Goal: Task Accomplishment & Management: Manage account settings

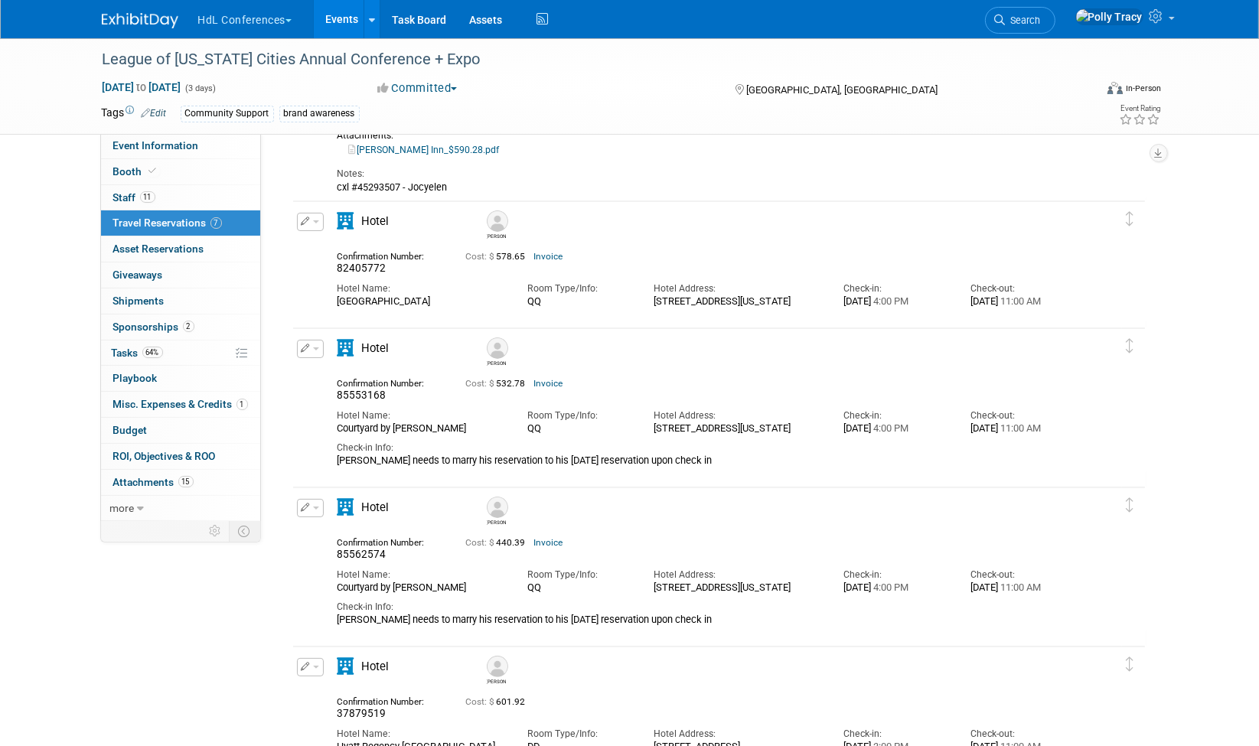
scroll to position [195, 0]
click at [214, 19] on button "HdL Conferences" at bounding box center [254, 17] width 115 height 34
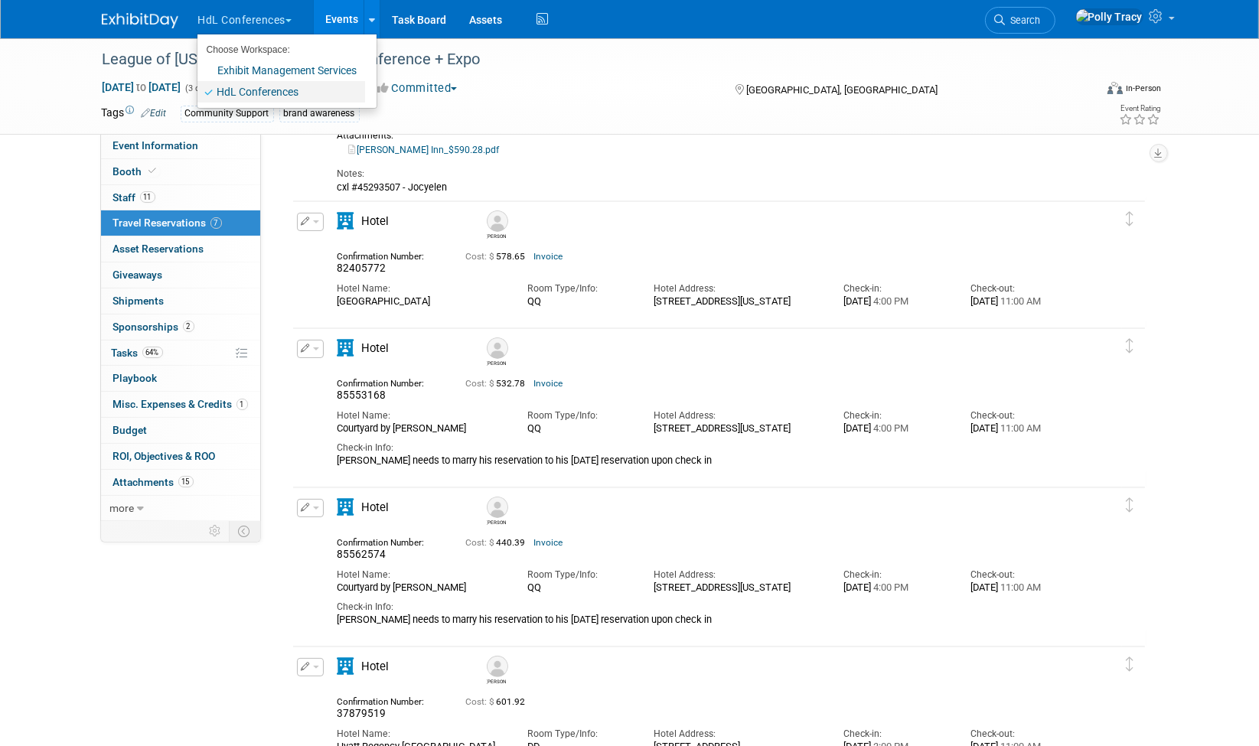
click at [220, 91] on link "HdL Conferences" at bounding box center [281, 91] width 168 height 21
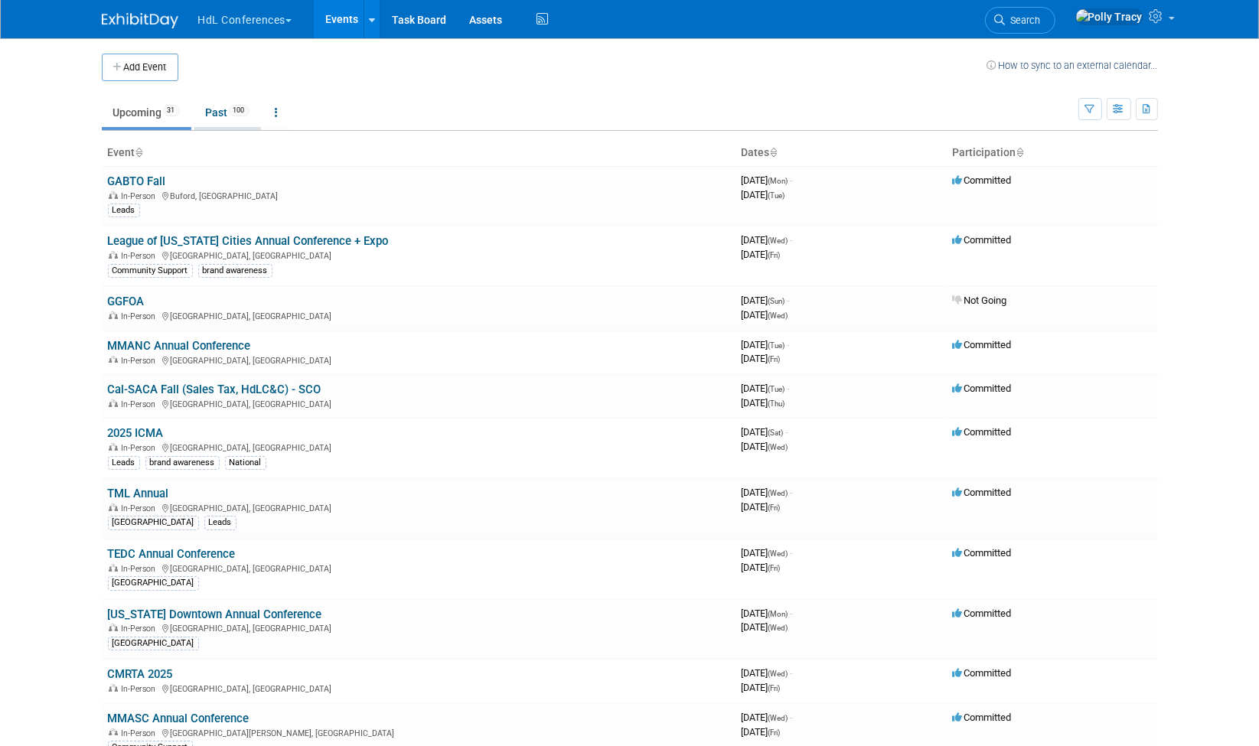
click at [210, 126] on link "Past 100" at bounding box center [227, 112] width 67 height 29
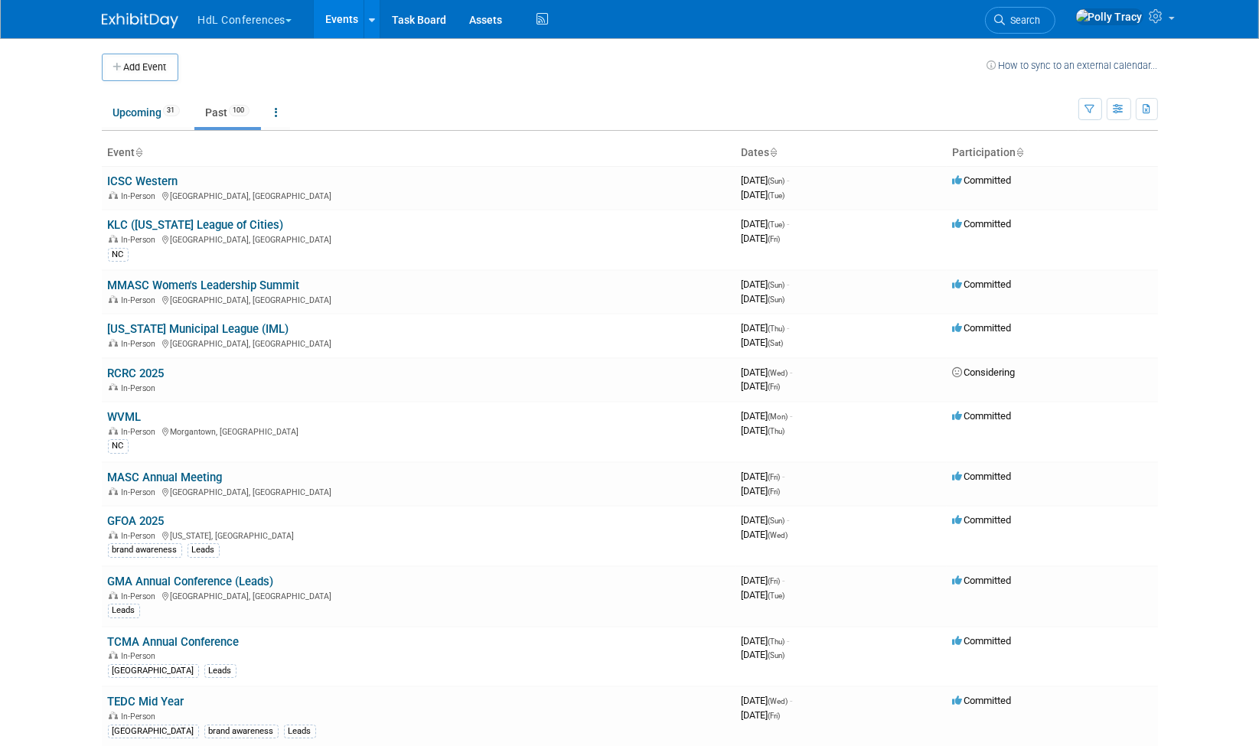
click at [211, 119] on link "Past 100" at bounding box center [227, 112] width 67 height 29
click at [159, 184] on link "ICSC Western" at bounding box center [143, 181] width 70 height 14
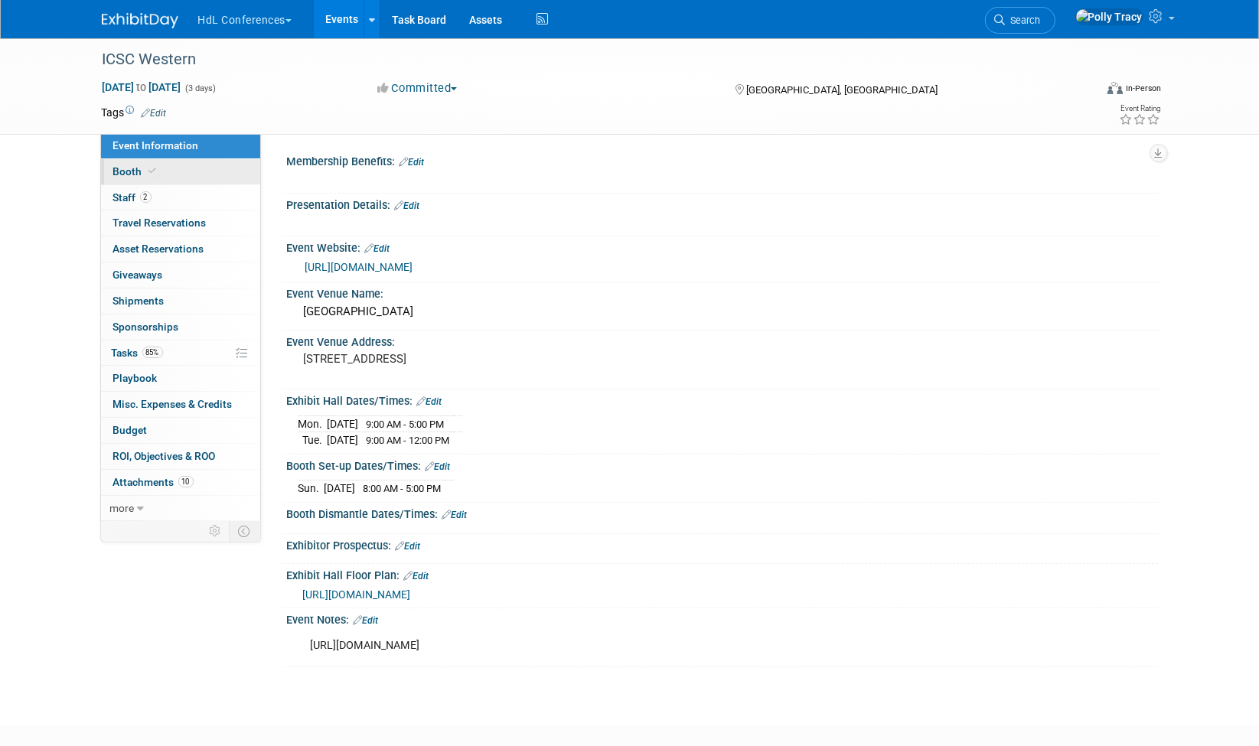
click at [120, 181] on link "Booth" at bounding box center [180, 171] width 159 height 25
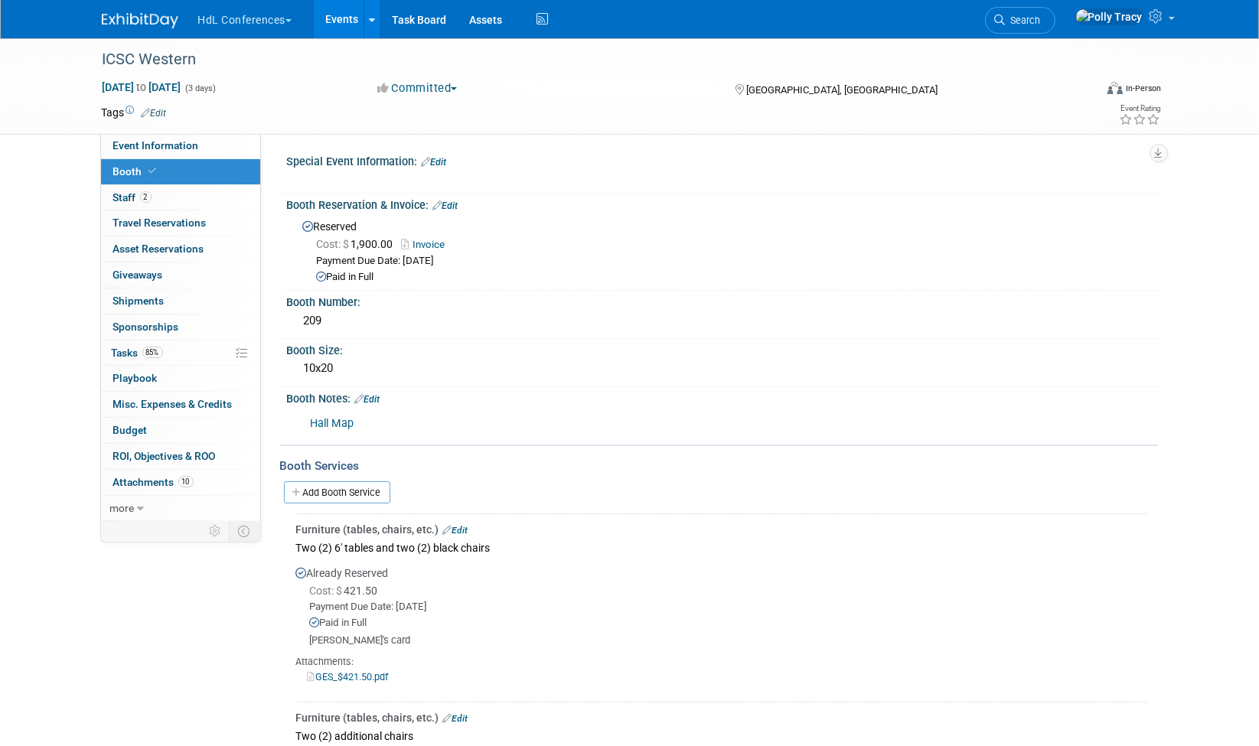
click at [120, 181] on link "Booth" at bounding box center [180, 171] width 159 height 25
click at [119, 193] on span "Staff 2" at bounding box center [132, 197] width 38 height 12
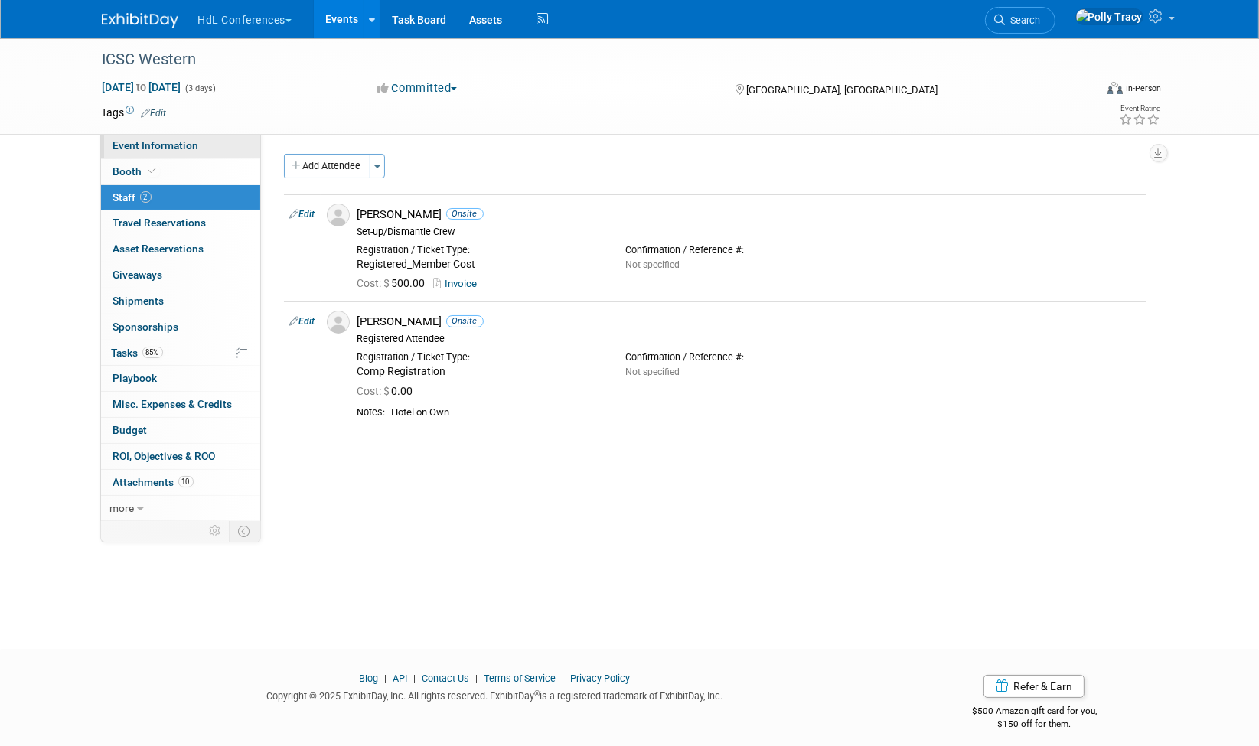
click at [166, 145] on span "Event Information" at bounding box center [156, 145] width 86 height 12
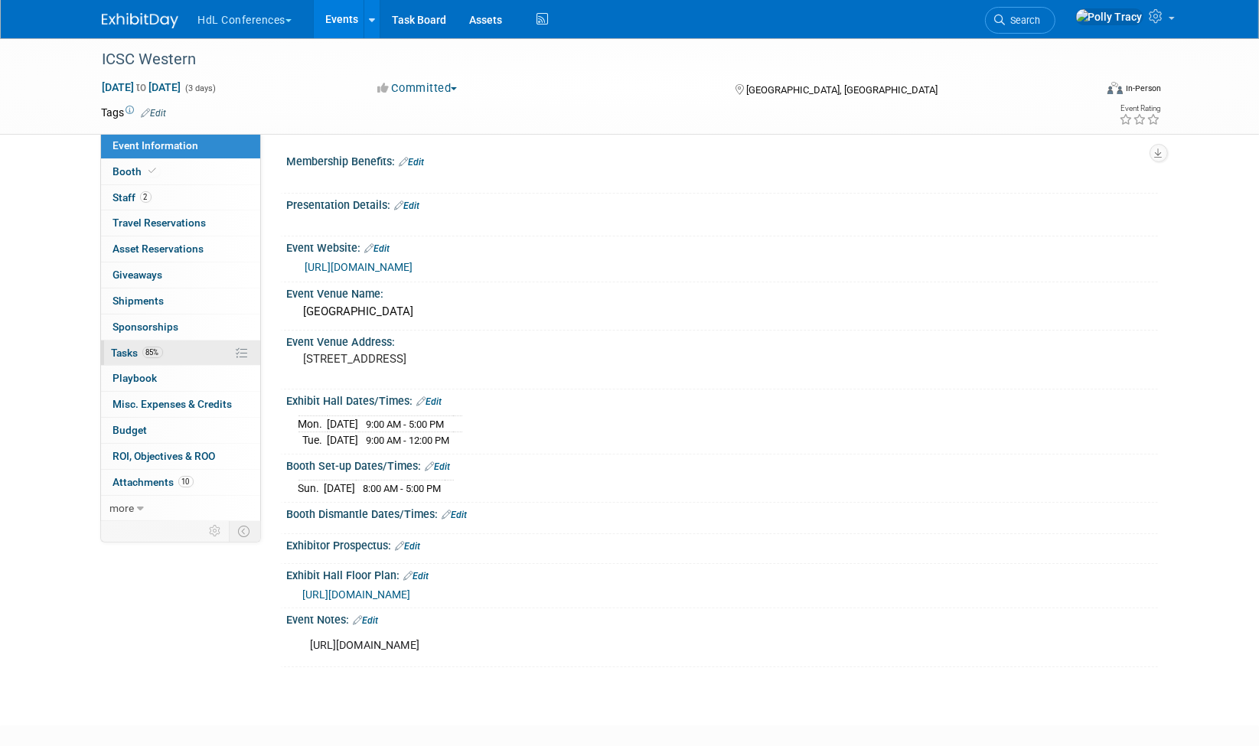
click at [122, 347] on span "Tasks 85%" at bounding box center [137, 353] width 51 height 12
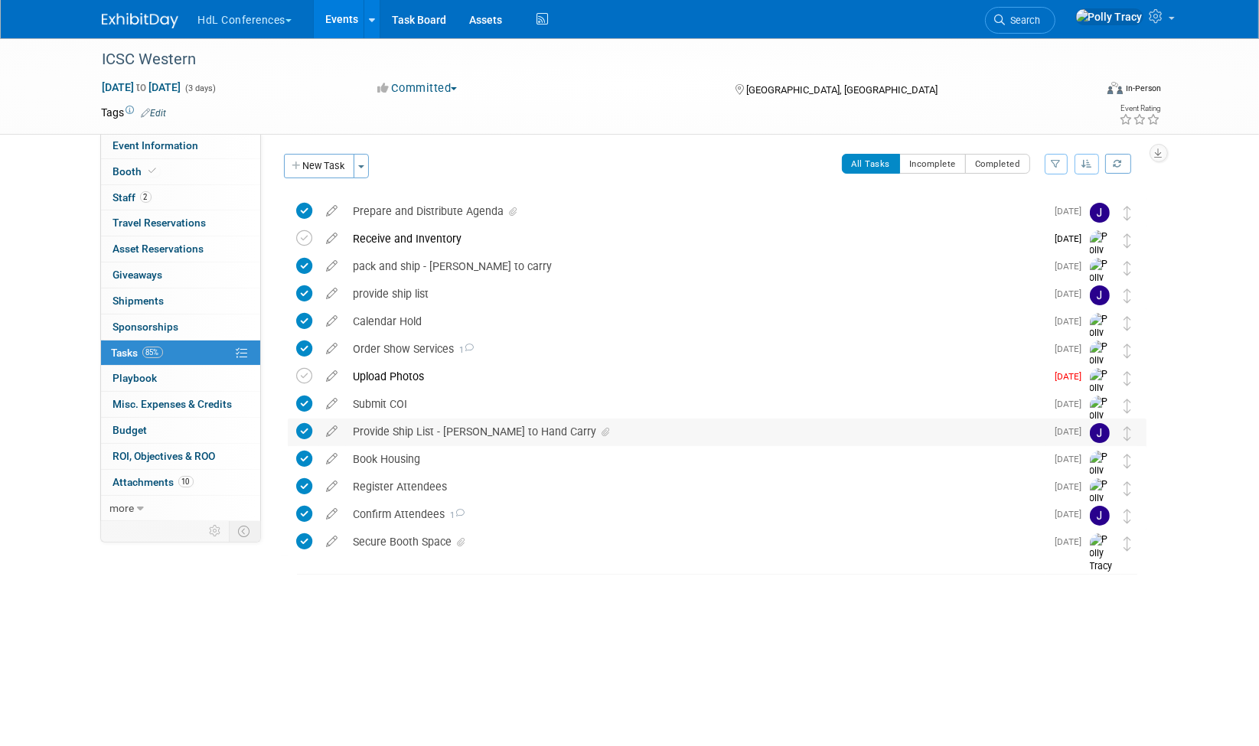
click at [400, 429] on div "Provide Ship List - Ken to Hand Carry" at bounding box center [696, 432] width 700 height 26
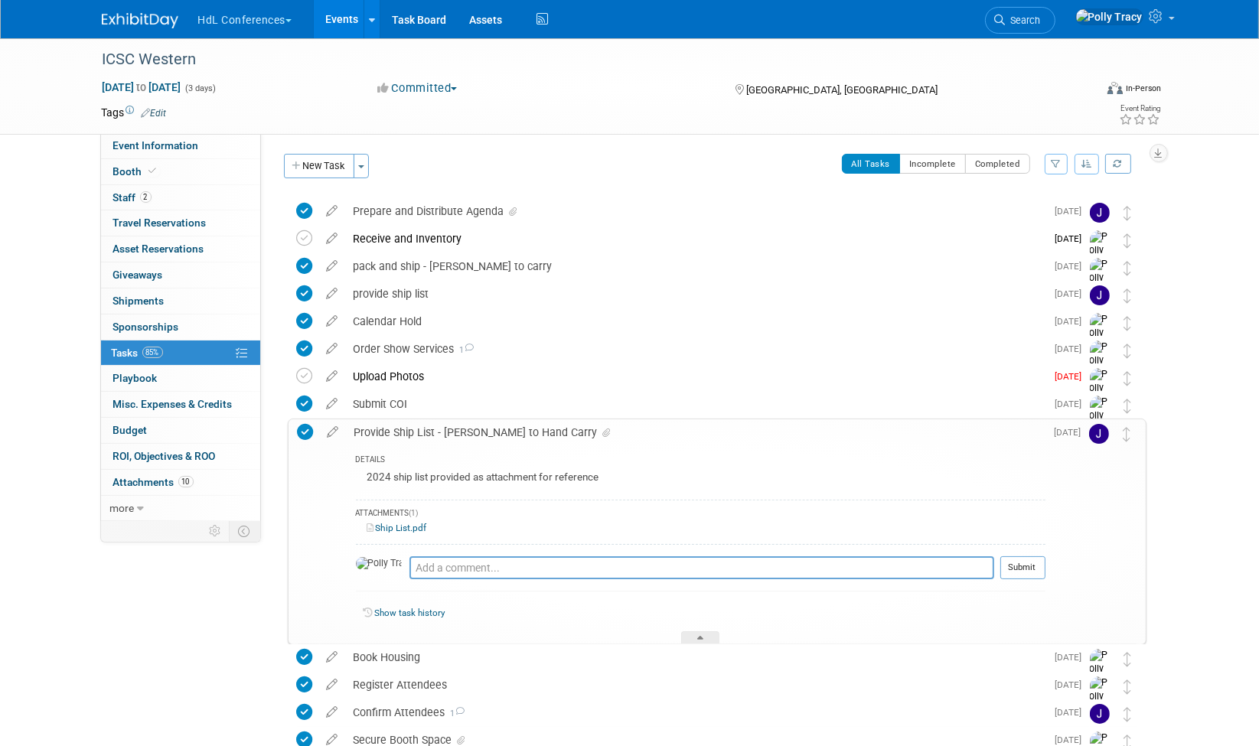
click at [389, 523] on link "Ship List.pdf" at bounding box center [397, 528] width 60 height 11
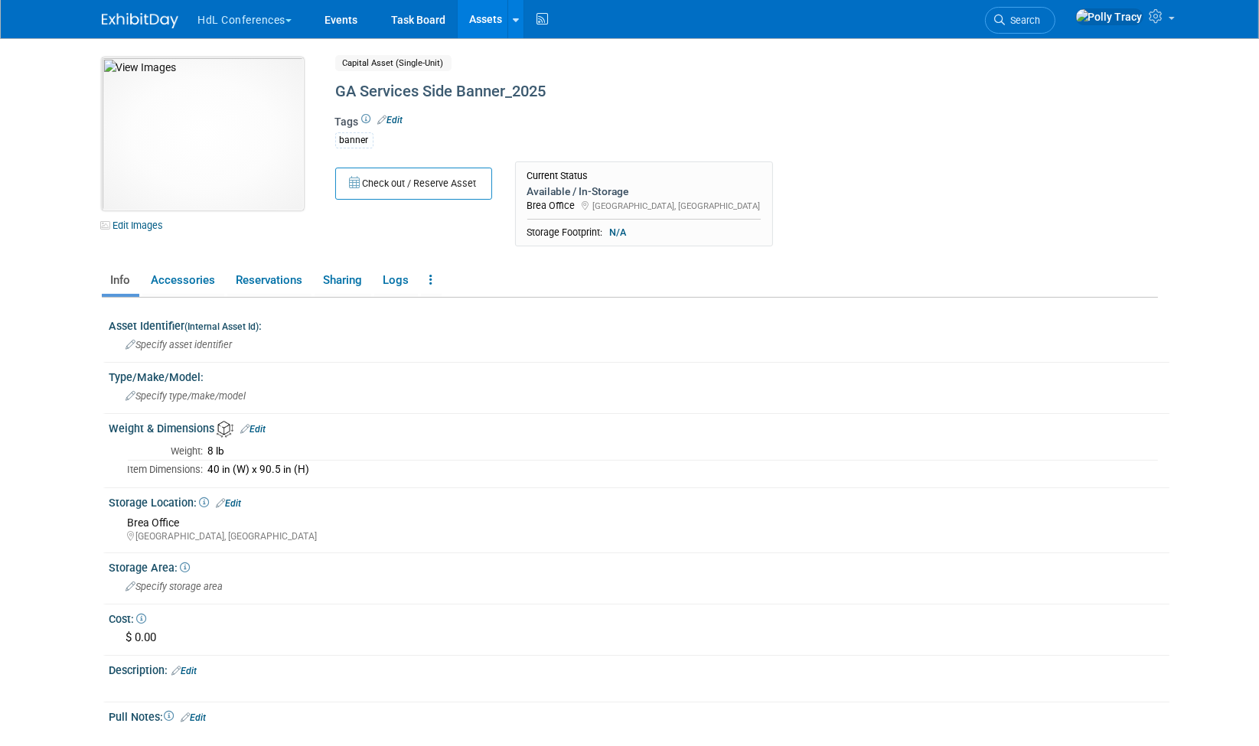
click at [206, 103] on img at bounding box center [203, 133] width 202 height 153
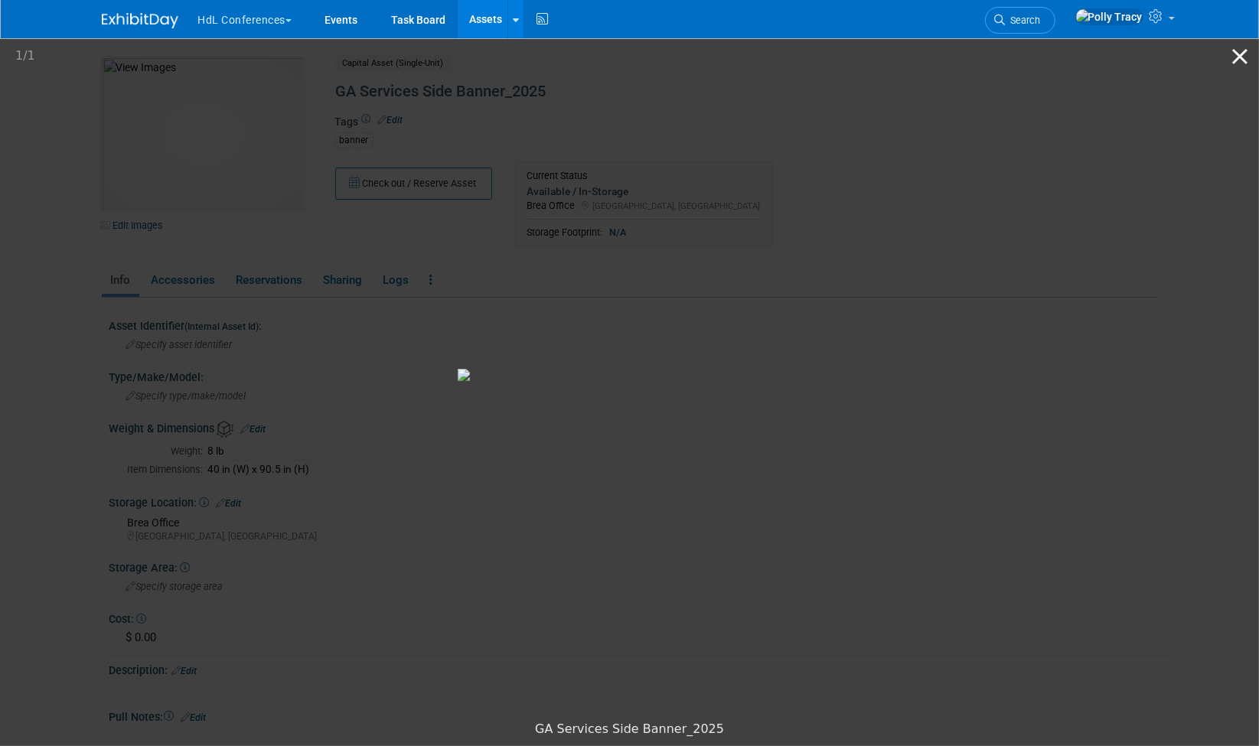
click at [1241, 57] on button "Close gallery" at bounding box center [1240, 56] width 38 height 36
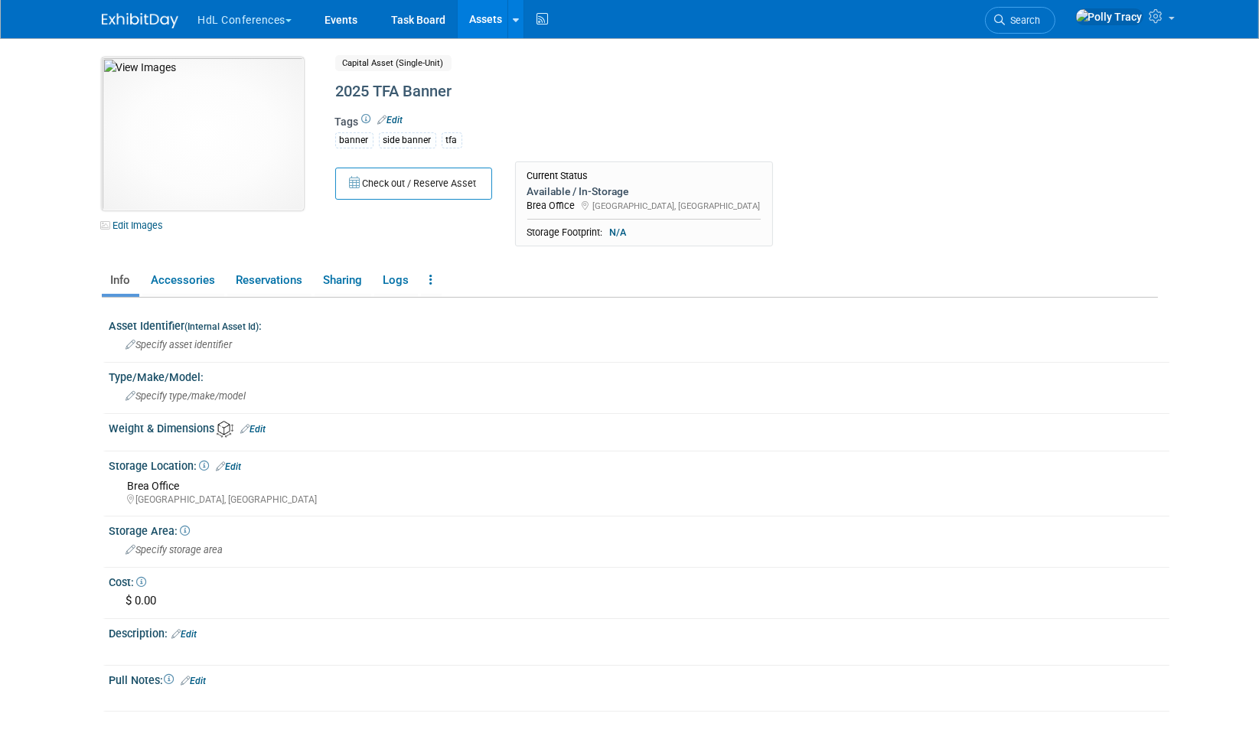
click at [202, 102] on img at bounding box center [203, 133] width 202 height 153
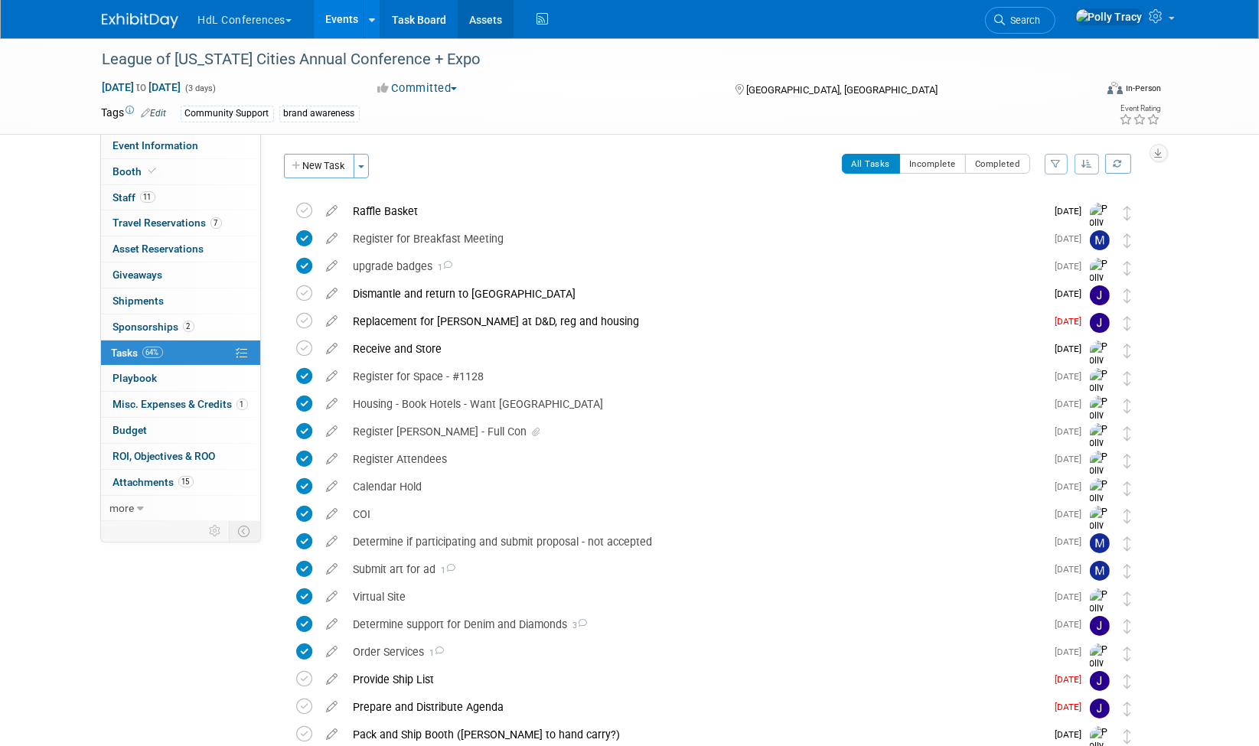
click at [486, 21] on link "Assets" at bounding box center [486, 19] width 56 height 38
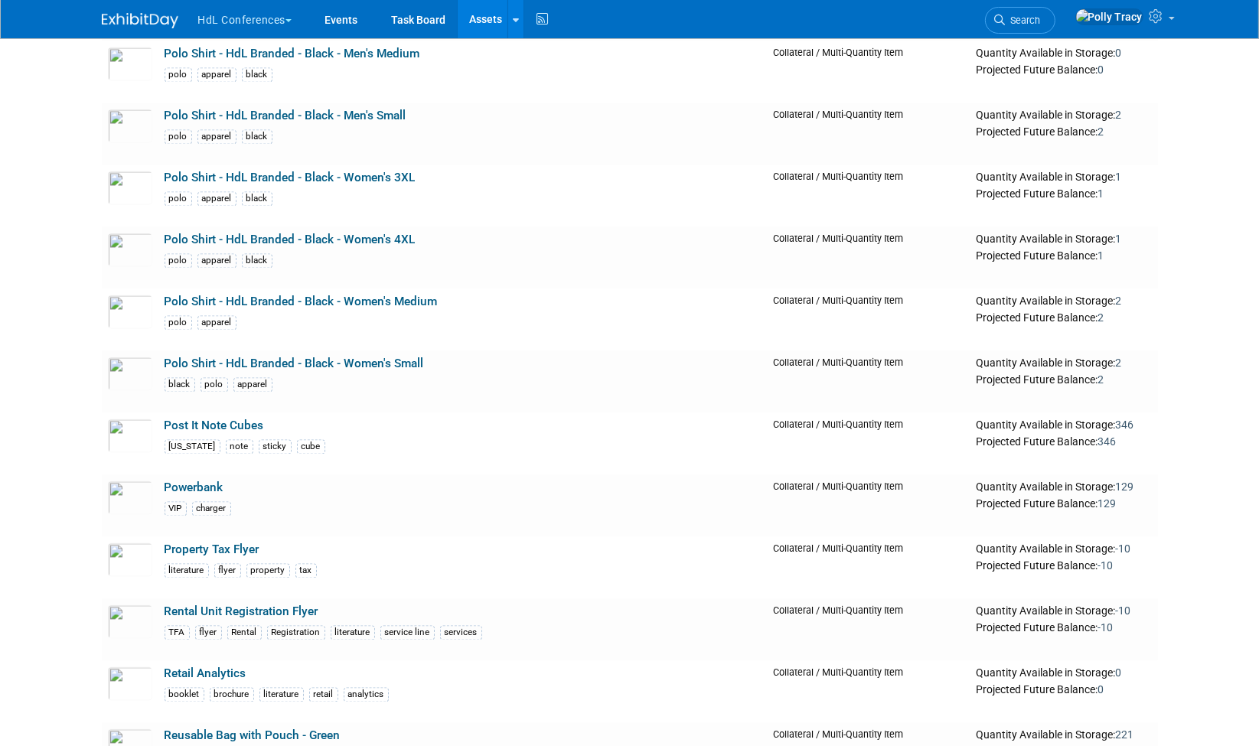
scroll to position [2807, 0]
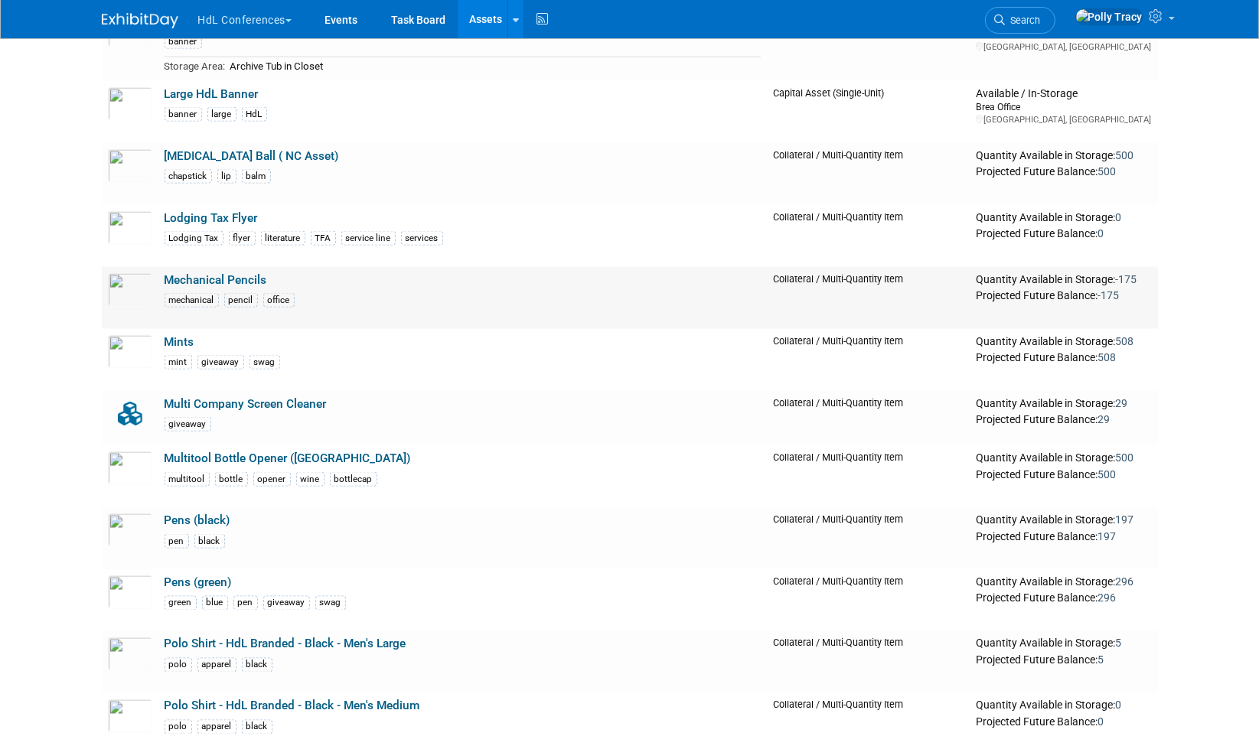
click at [229, 273] on link "Mechanical Pencils" at bounding box center [216, 280] width 103 height 14
click at [184, 576] on link "Pens (green)" at bounding box center [198, 583] width 67 height 14
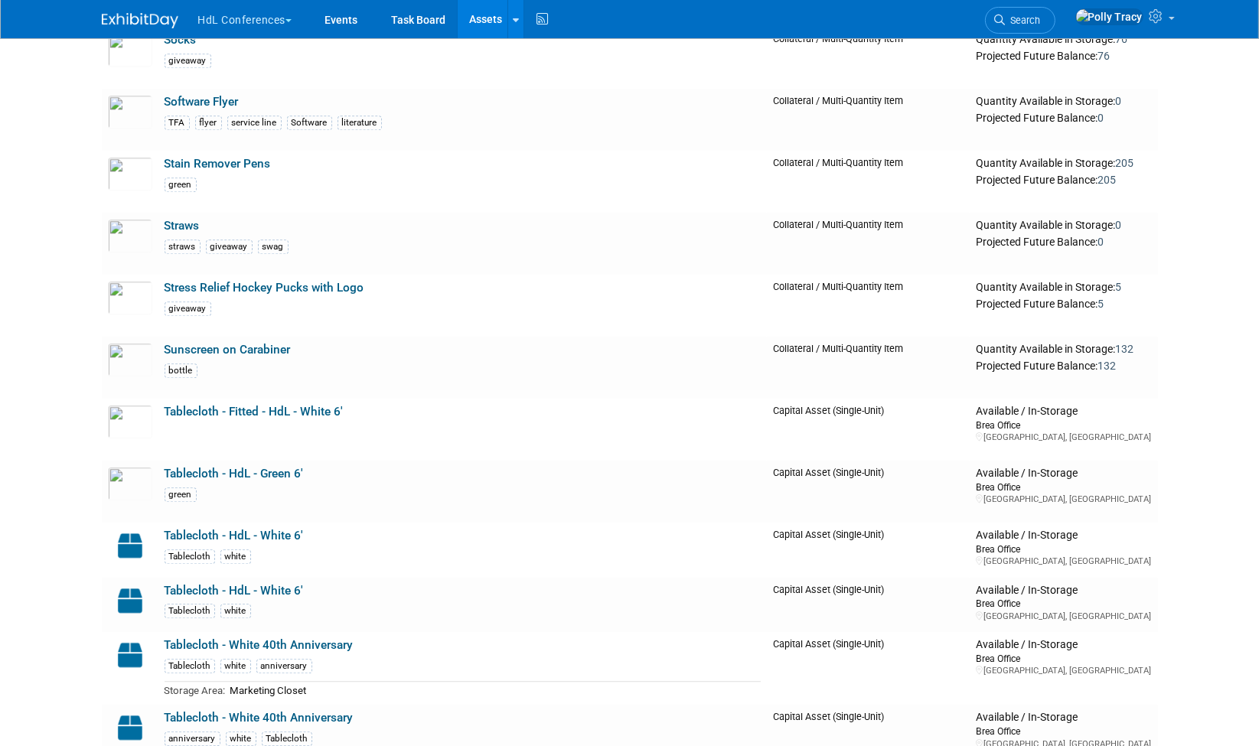
scroll to position [4639, 0]
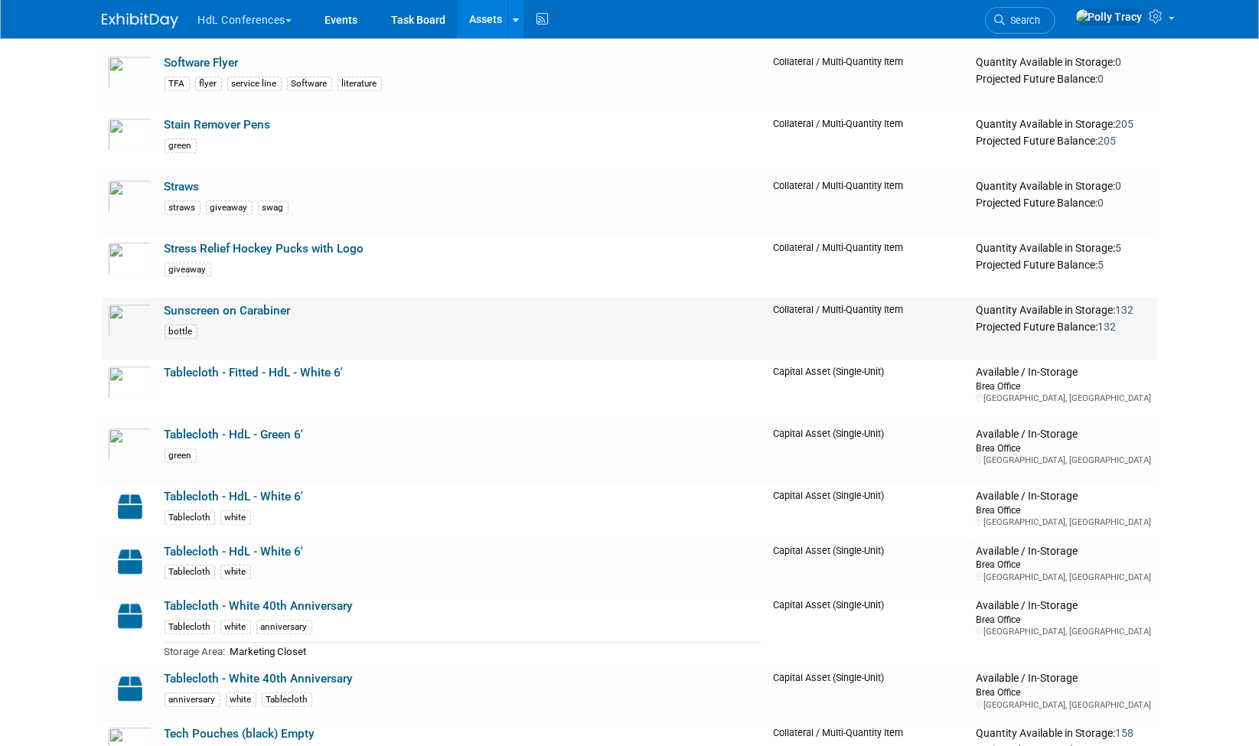
click at [259, 304] on link "Sunscreen on Carabiner" at bounding box center [228, 311] width 126 height 14
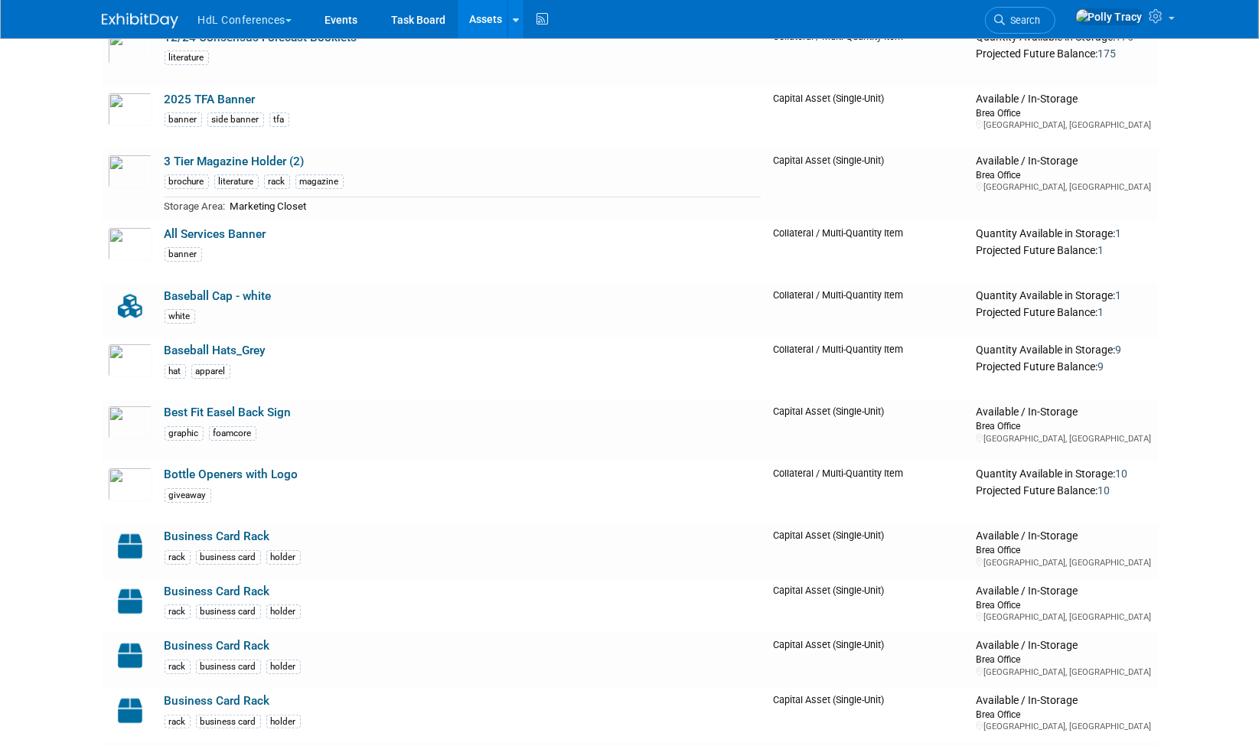
scroll to position [157, 0]
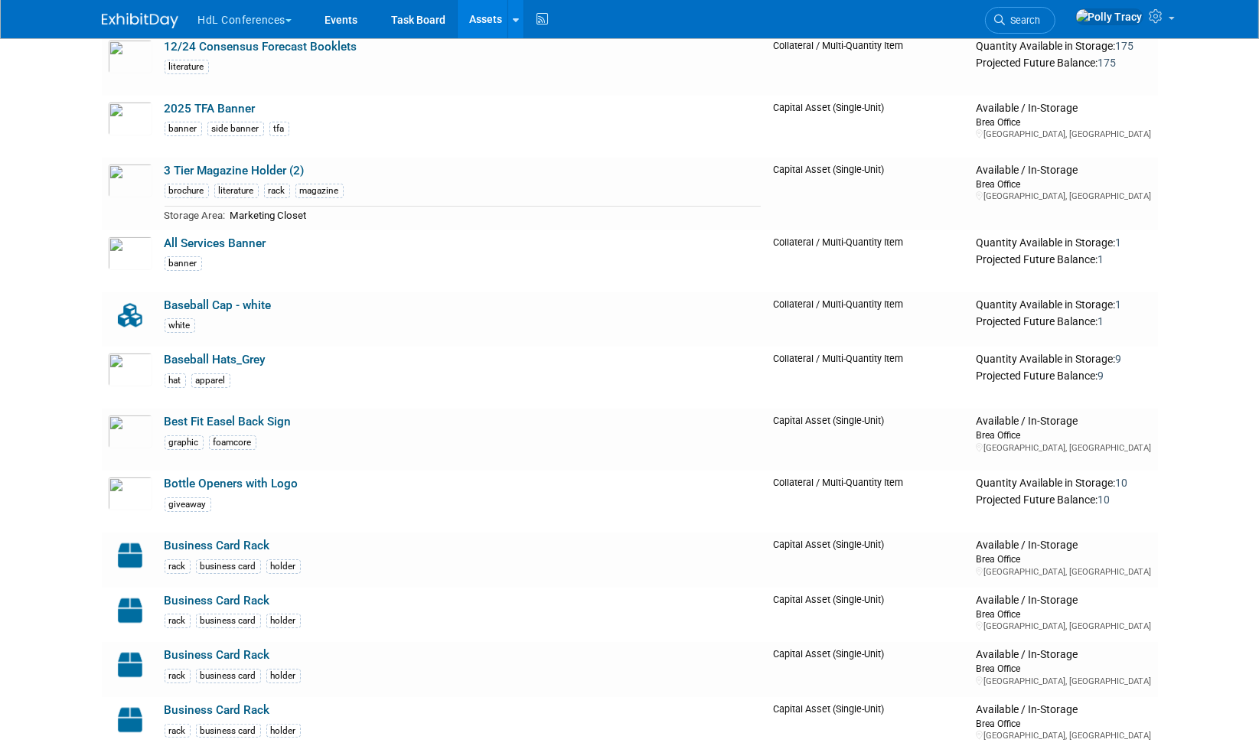
click at [1253, 41] on body "HdL Conferences Choose Workspace: Exhibit Management Services HdL Conferences E…" at bounding box center [629, 216] width 1259 height 746
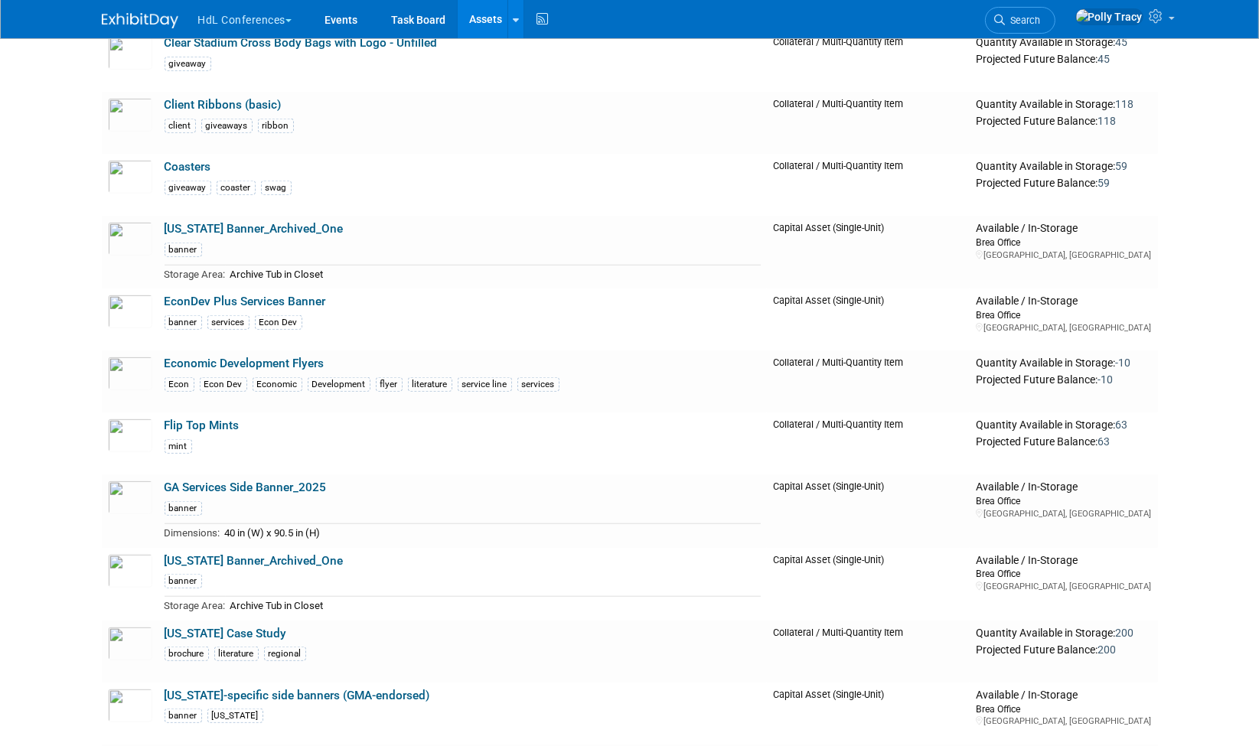
scroll to position [809, 0]
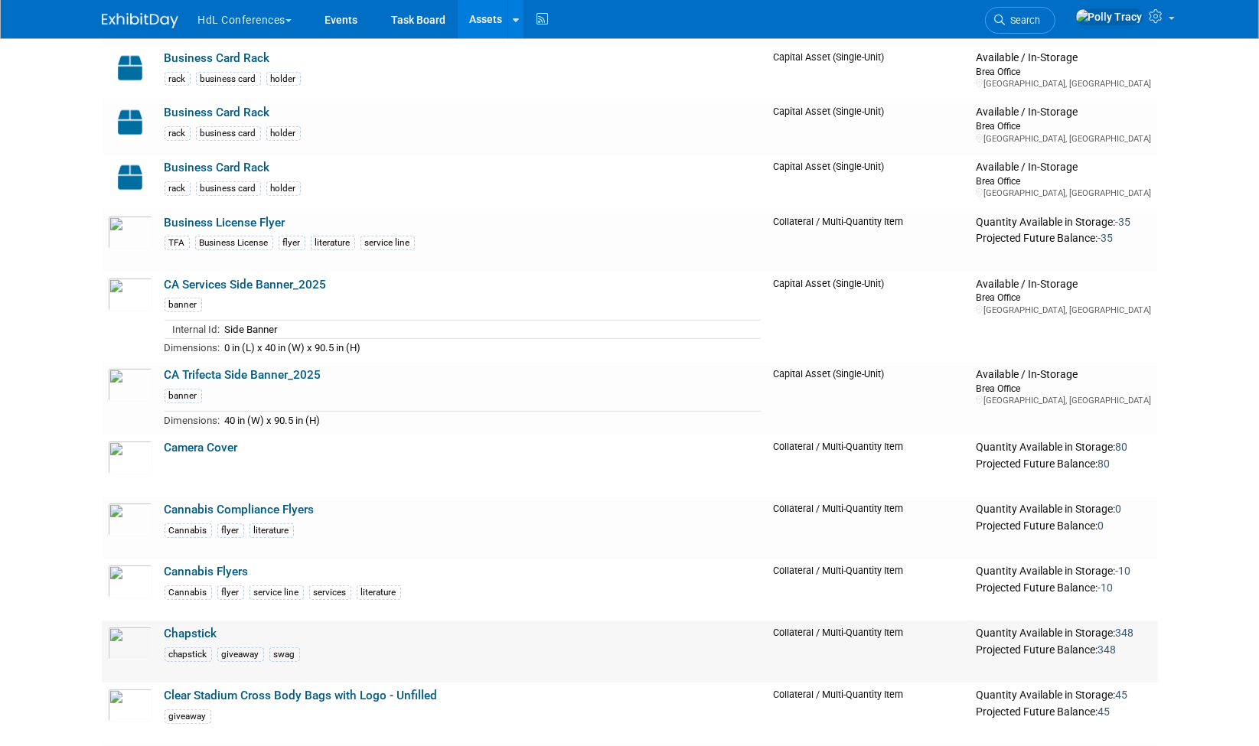
click at [192, 627] on link "Chapstick" at bounding box center [191, 634] width 53 height 14
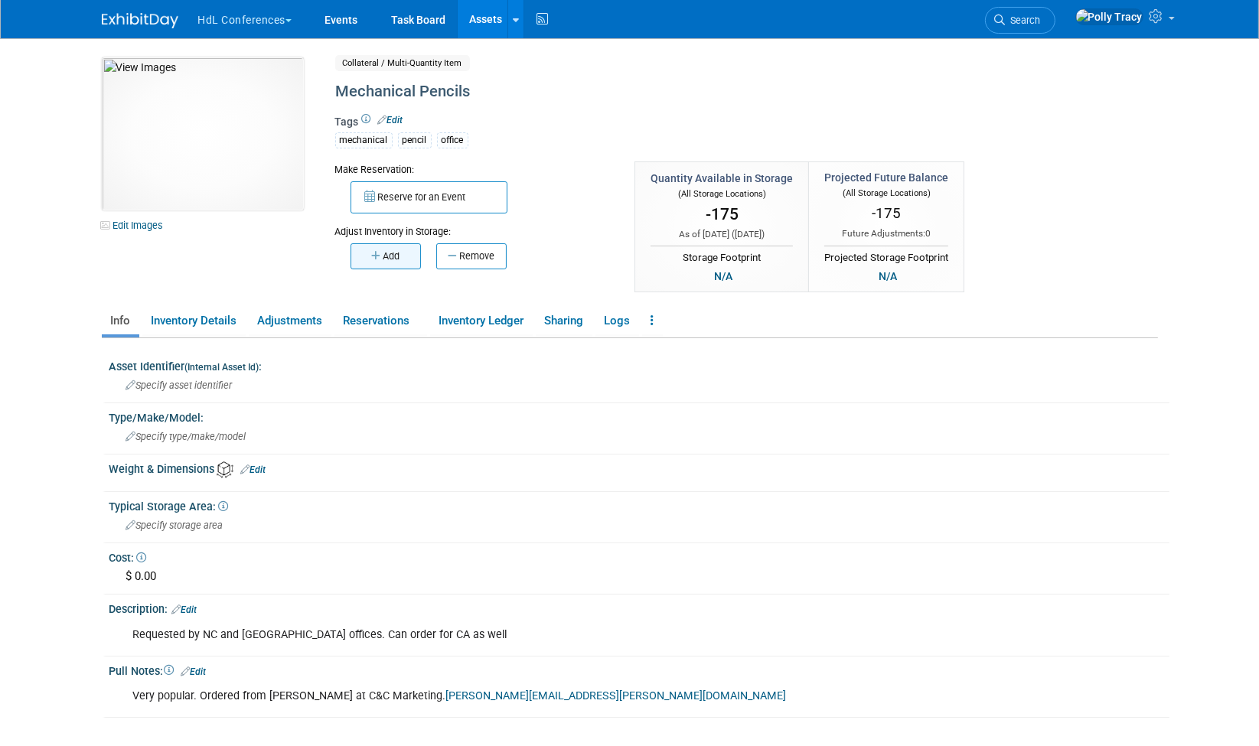
click at [389, 260] on button "Add" at bounding box center [386, 256] width 70 height 26
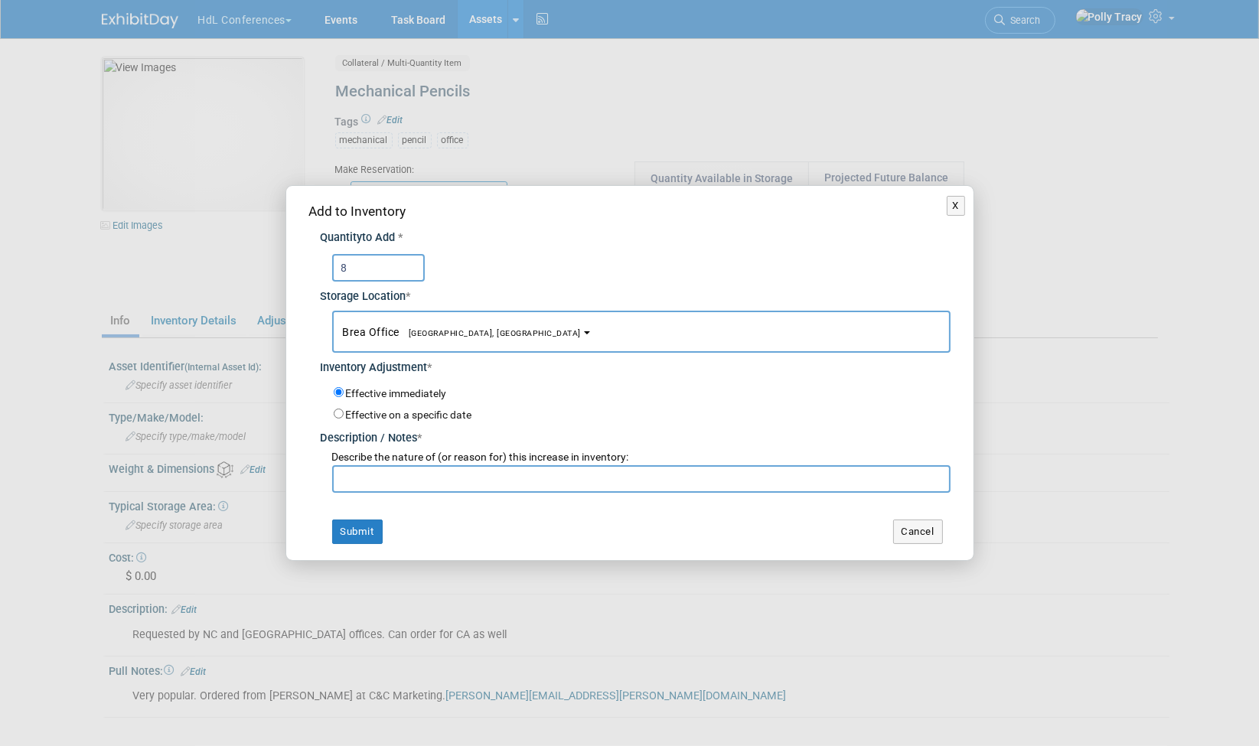
type input "8"
click at [361, 479] on input "text" at bounding box center [641, 479] width 618 height 28
type input "ICSC Western"
click at [360, 531] on button "Submit" at bounding box center [357, 532] width 51 height 24
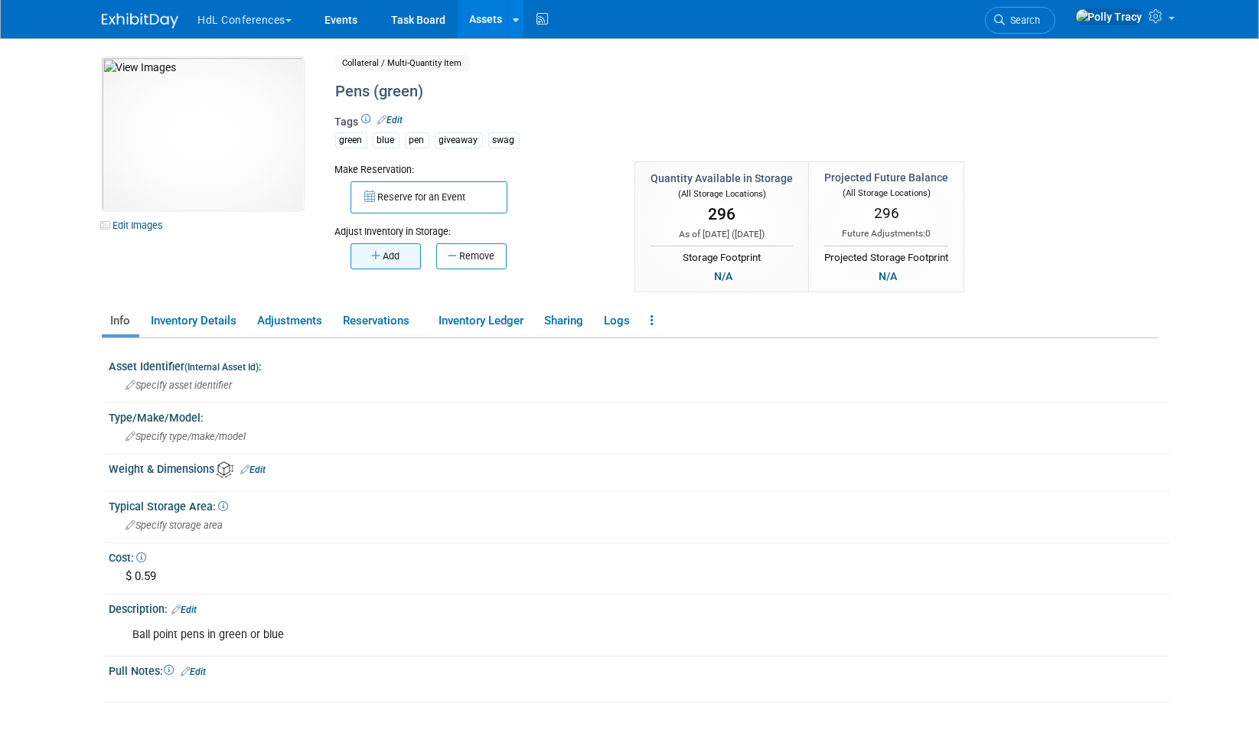
click at [381, 249] on button "Add" at bounding box center [386, 256] width 70 height 26
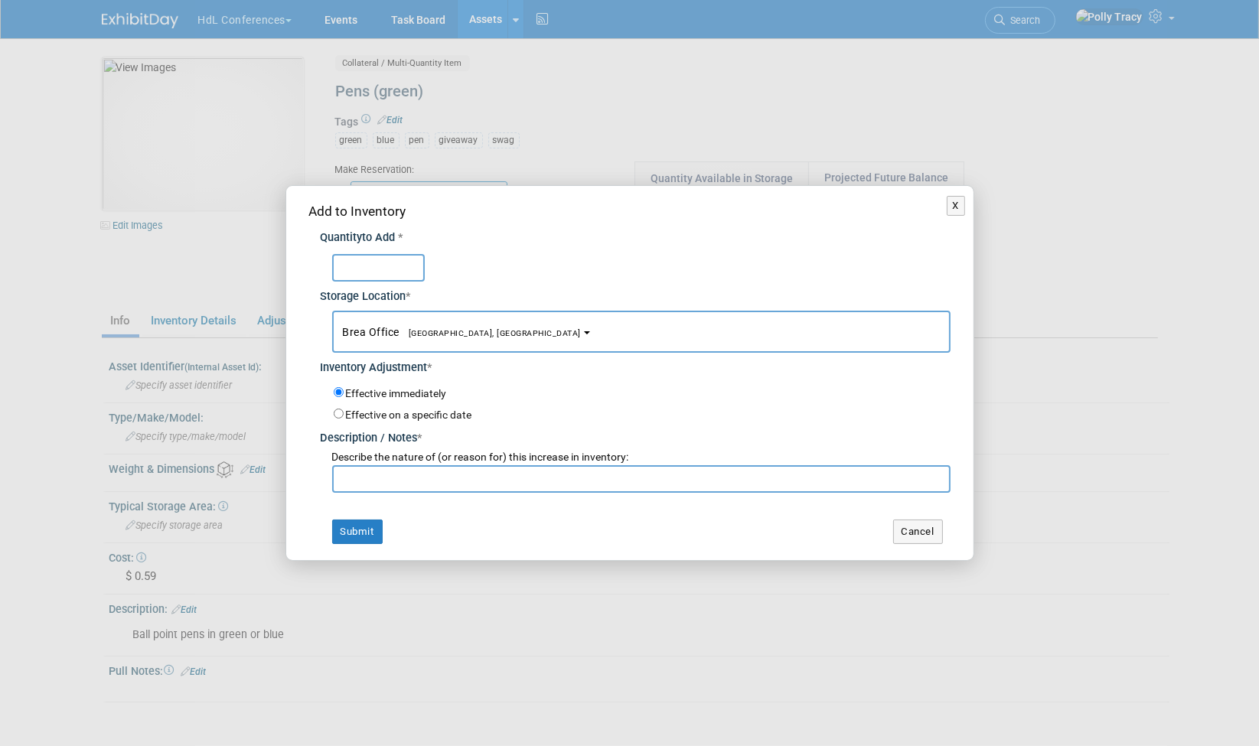
click at [370, 271] on input "text" at bounding box center [378, 268] width 93 height 28
type input "26"
click at [341, 486] on input "text" at bounding box center [641, 479] width 618 height 28
type input "ICSC WESTERN"
click at [361, 532] on button "Submit" at bounding box center [357, 532] width 51 height 24
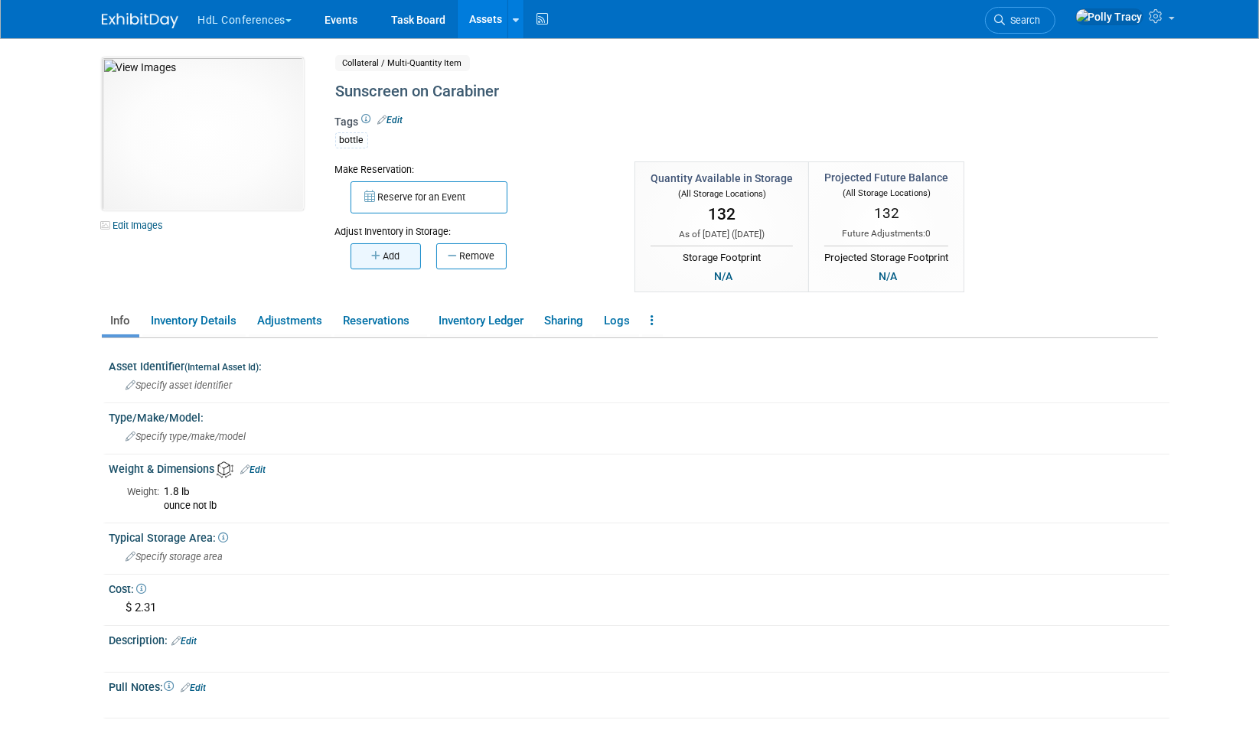
click at [390, 253] on button "Add" at bounding box center [386, 256] width 70 height 26
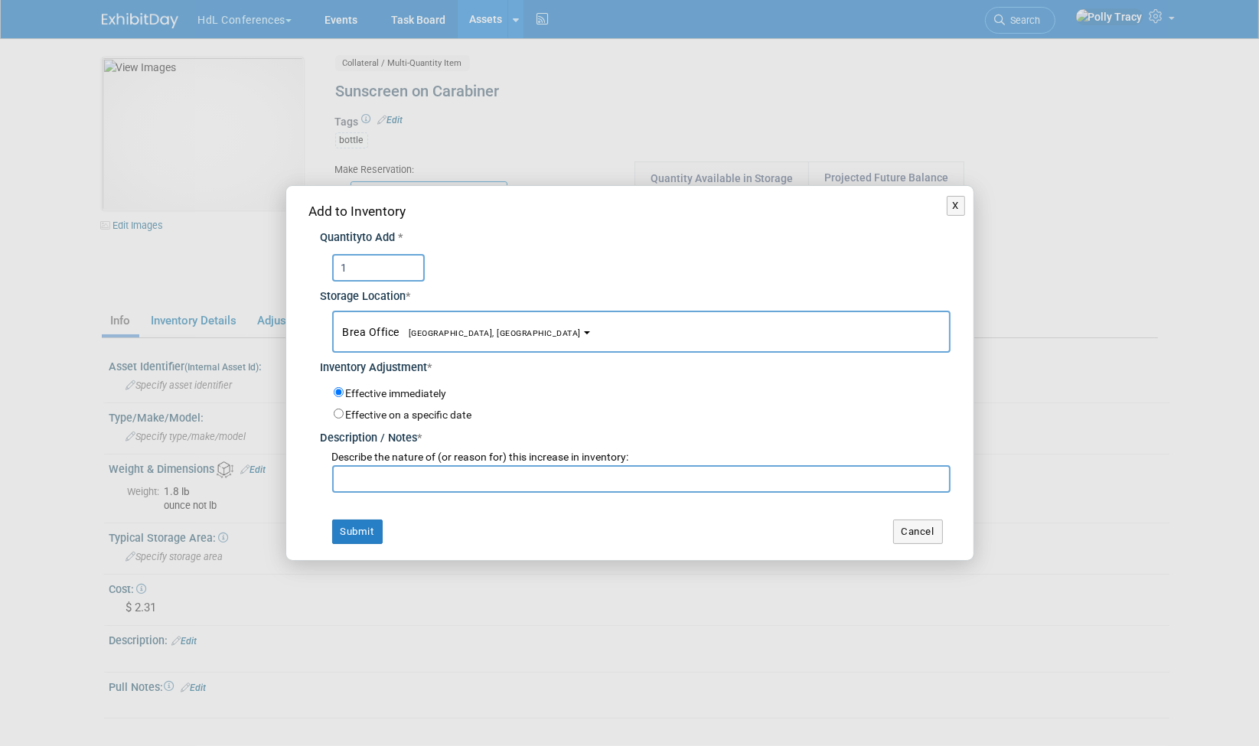
type input "1"
click at [359, 481] on input "text" at bounding box center [641, 479] width 618 height 28
type input "ICSC Western"
click at [352, 536] on button "Submit" at bounding box center [357, 532] width 51 height 24
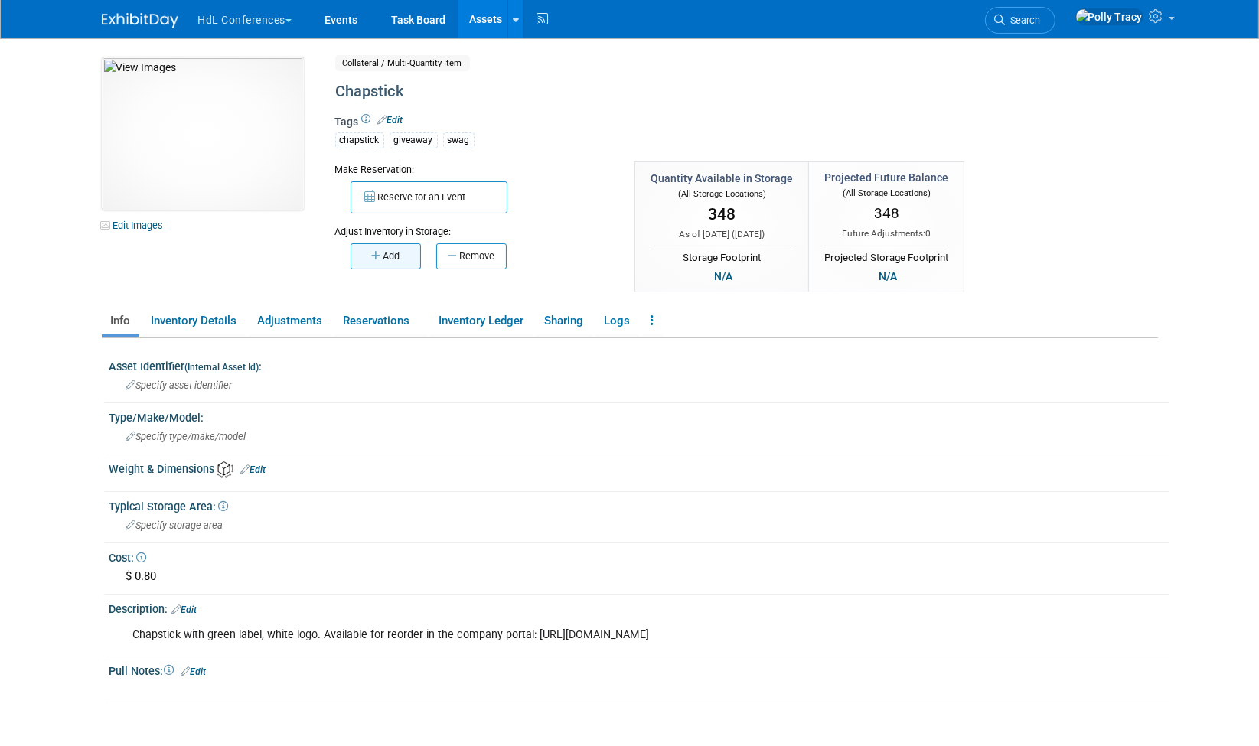
click at [363, 249] on button "Add" at bounding box center [386, 256] width 70 height 26
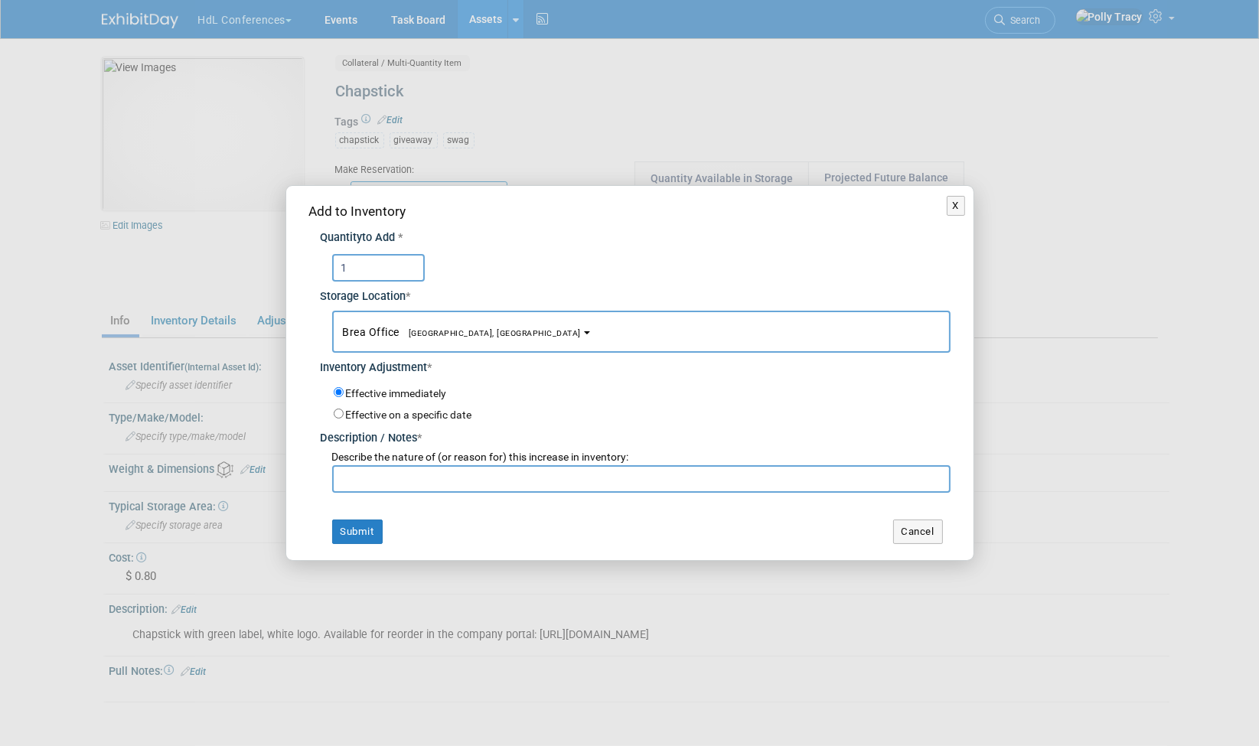
type input "1"
click at [367, 476] on input "text" at bounding box center [641, 479] width 618 height 28
type input "ICSC Western"
click at [345, 533] on button "Submit" at bounding box center [357, 532] width 51 height 24
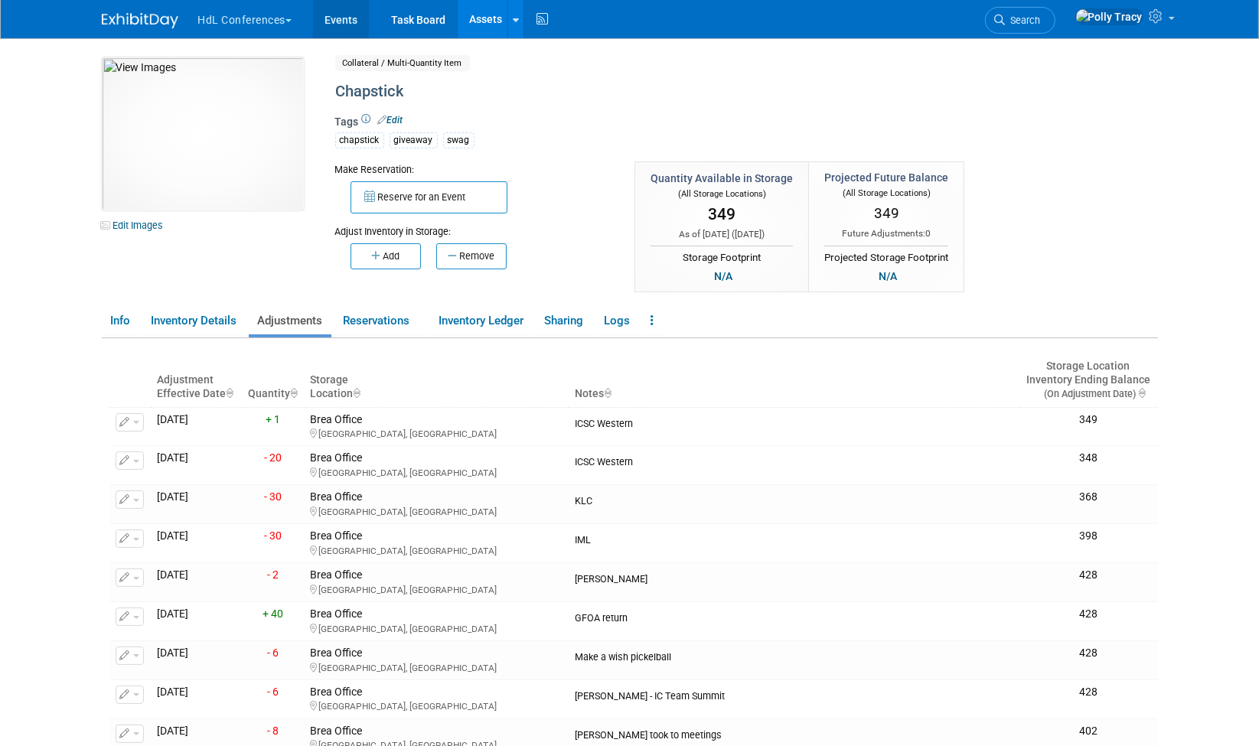
click at [347, 18] on link "Events" at bounding box center [341, 19] width 56 height 38
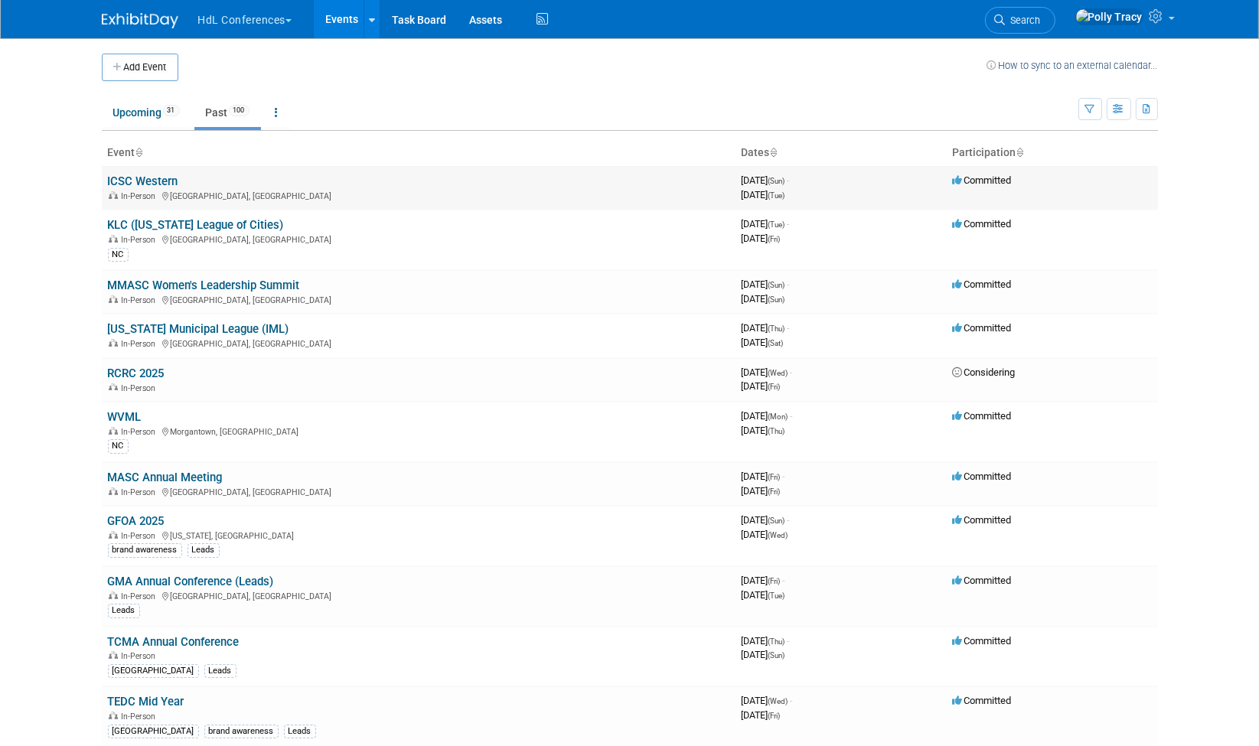
click at [142, 179] on link "ICSC Western" at bounding box center [143, 181] width 70 height 14
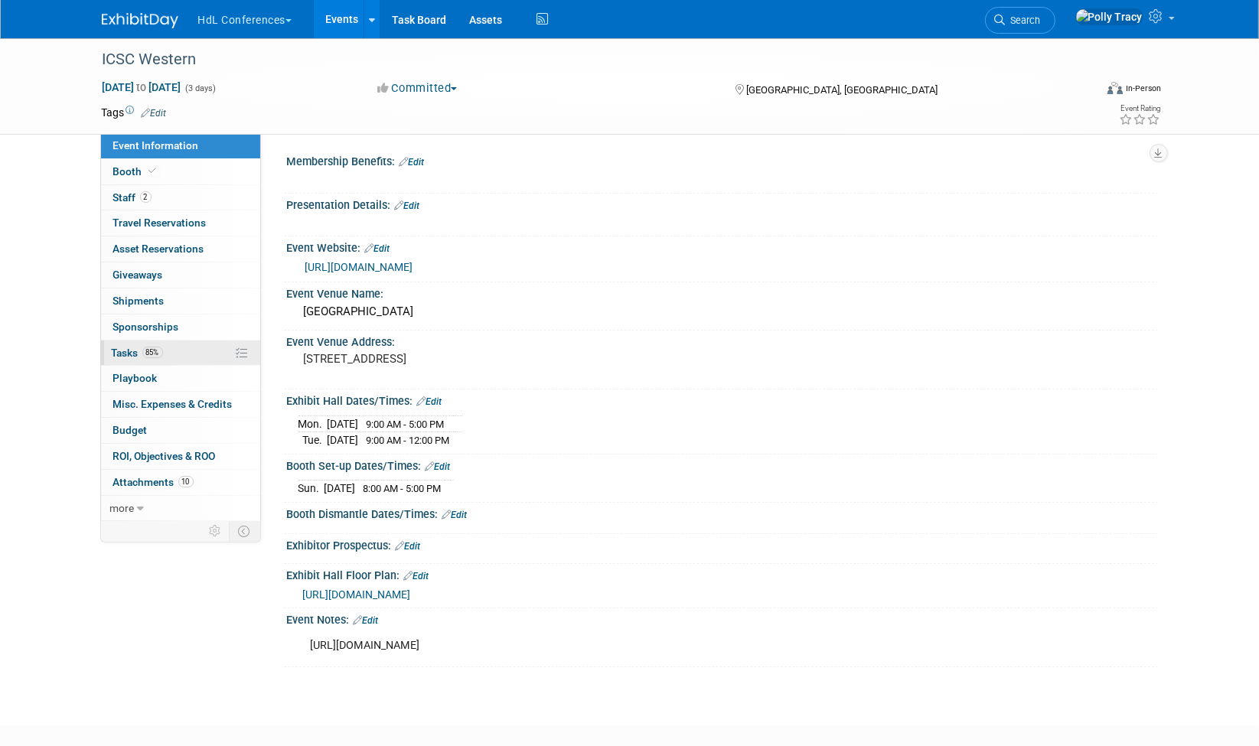
click at [123, 347] on span "Tasks 85%" at bounding box center [137, 353] width 51 height 12
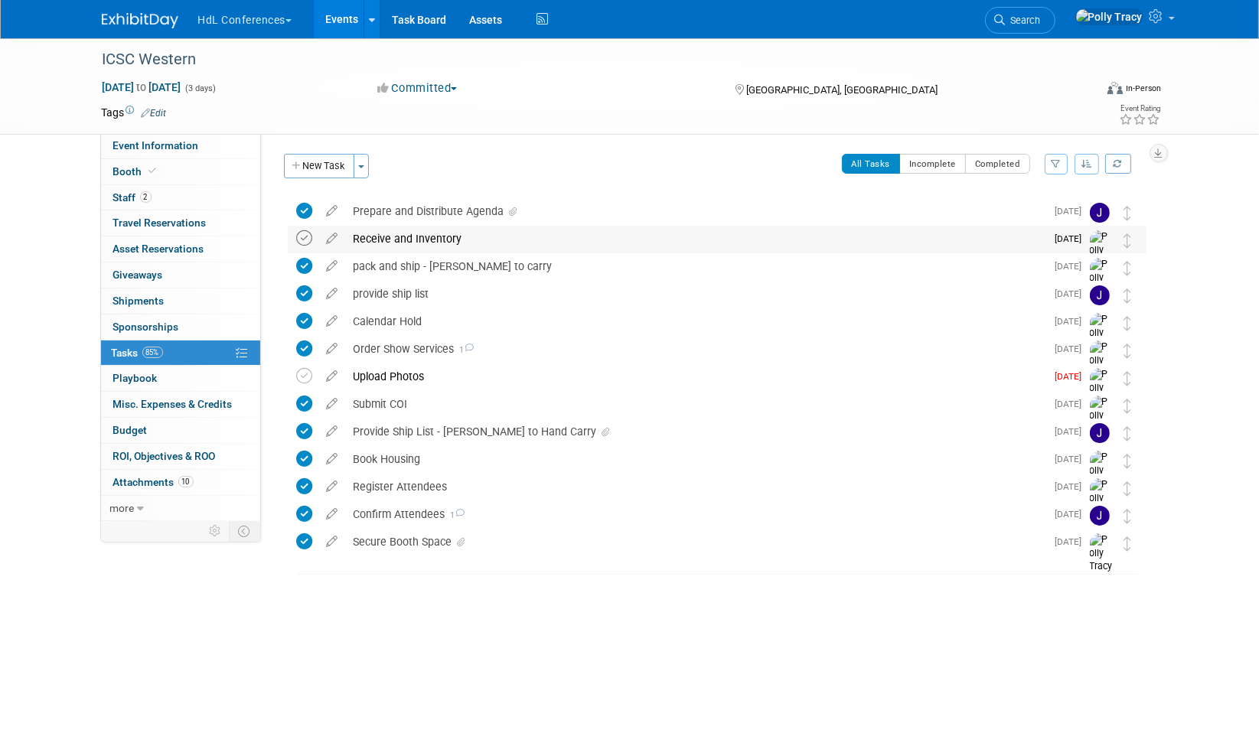
click at [306, 235] on icon at bounding box center [305, 238] width 16 height 16
click at [387, 240] on div "Receive and Inventory" at bounding box center [696, 239] width 700 height 26
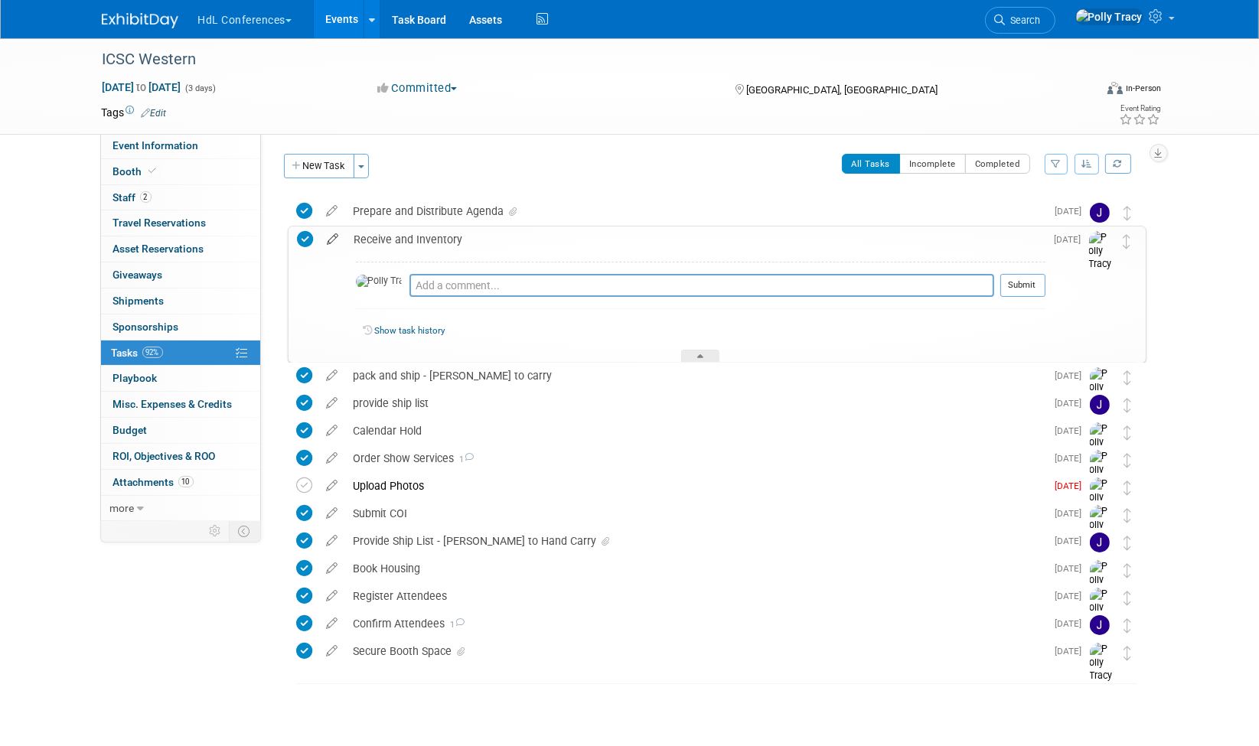
click at [332, 239] on icon at bounding box center [333, 236] width 27 height 19
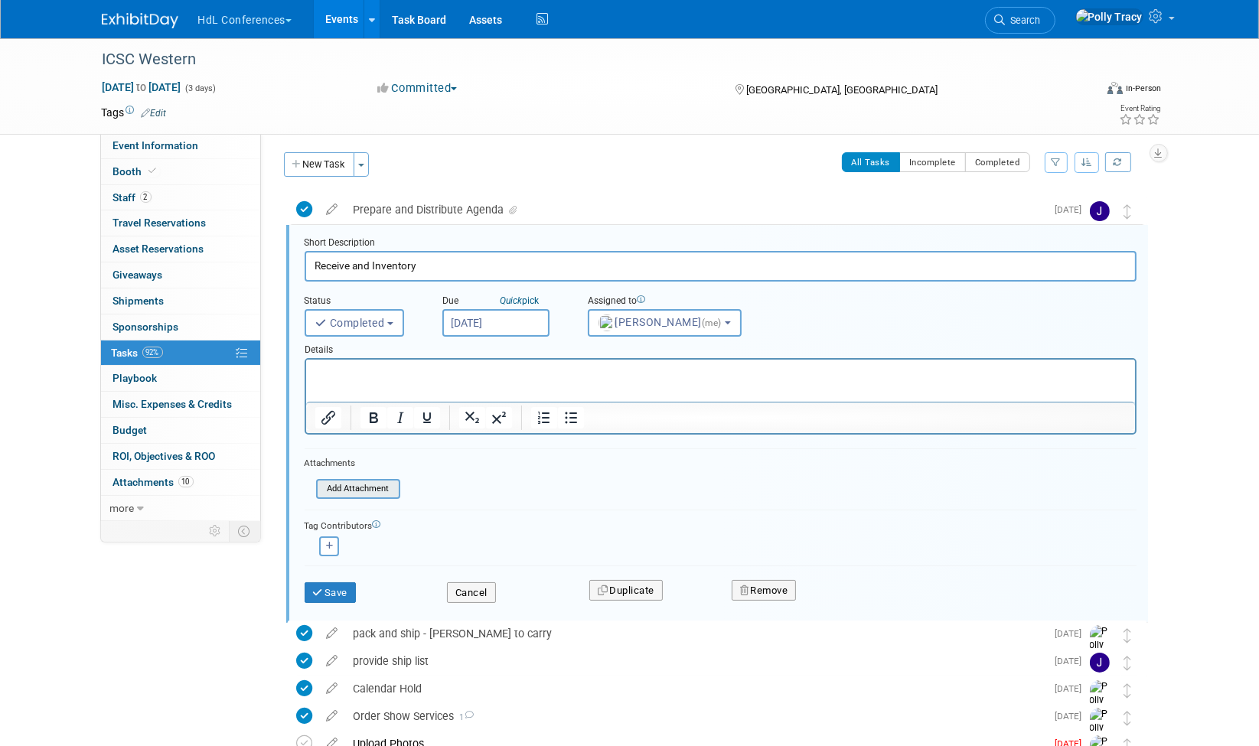
click at [356, 481] on input "file" at bounding box center [321, 489] width 156 height 17
click at [370, 481] on input "file" at bounding box center [321, 489] width 156 height 17
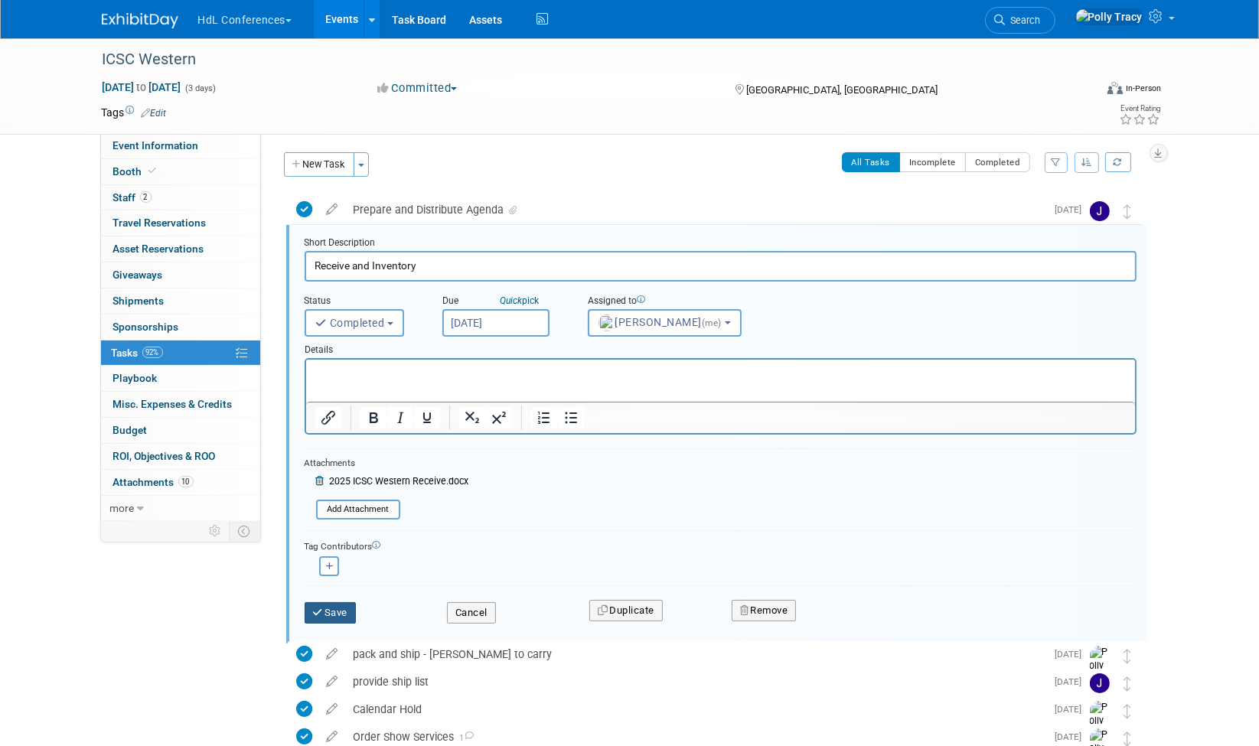
click at [338, 608] on button "Save" at bounding box center [331, 612] width 52 height 21
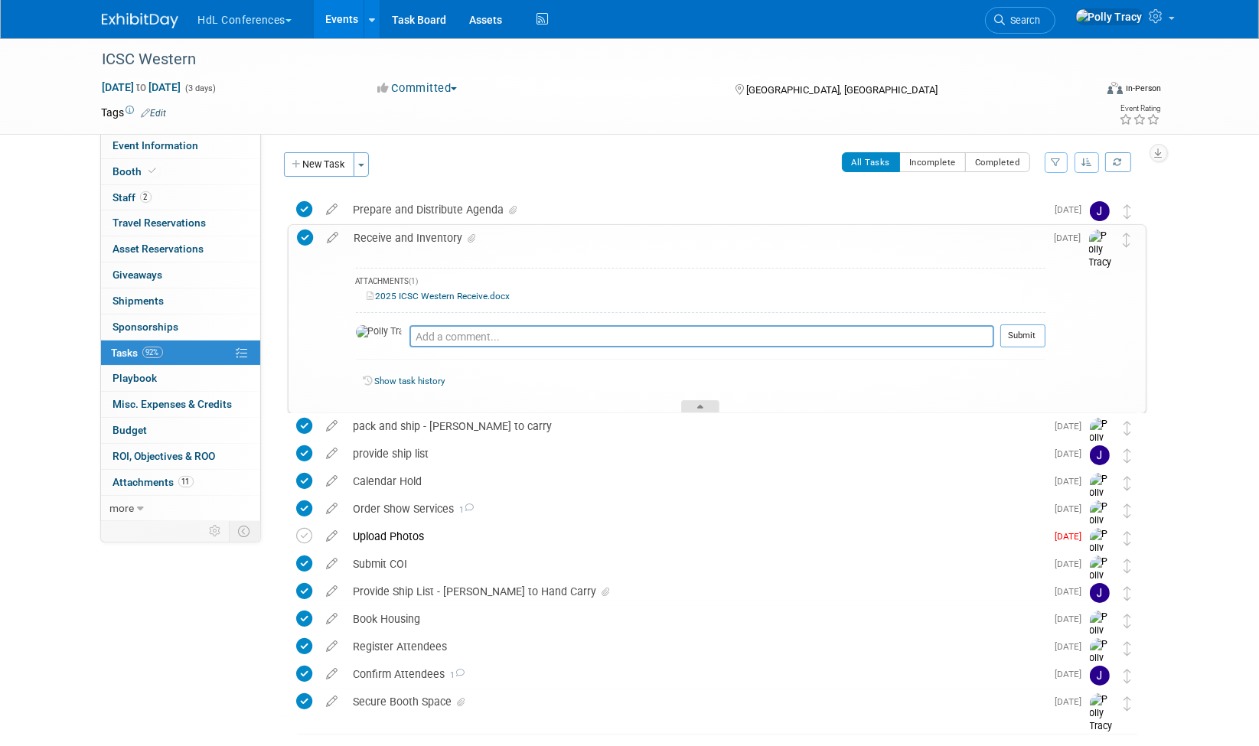
click at [689, 405] on div at bounding box center [700, 406] width 38 height 13
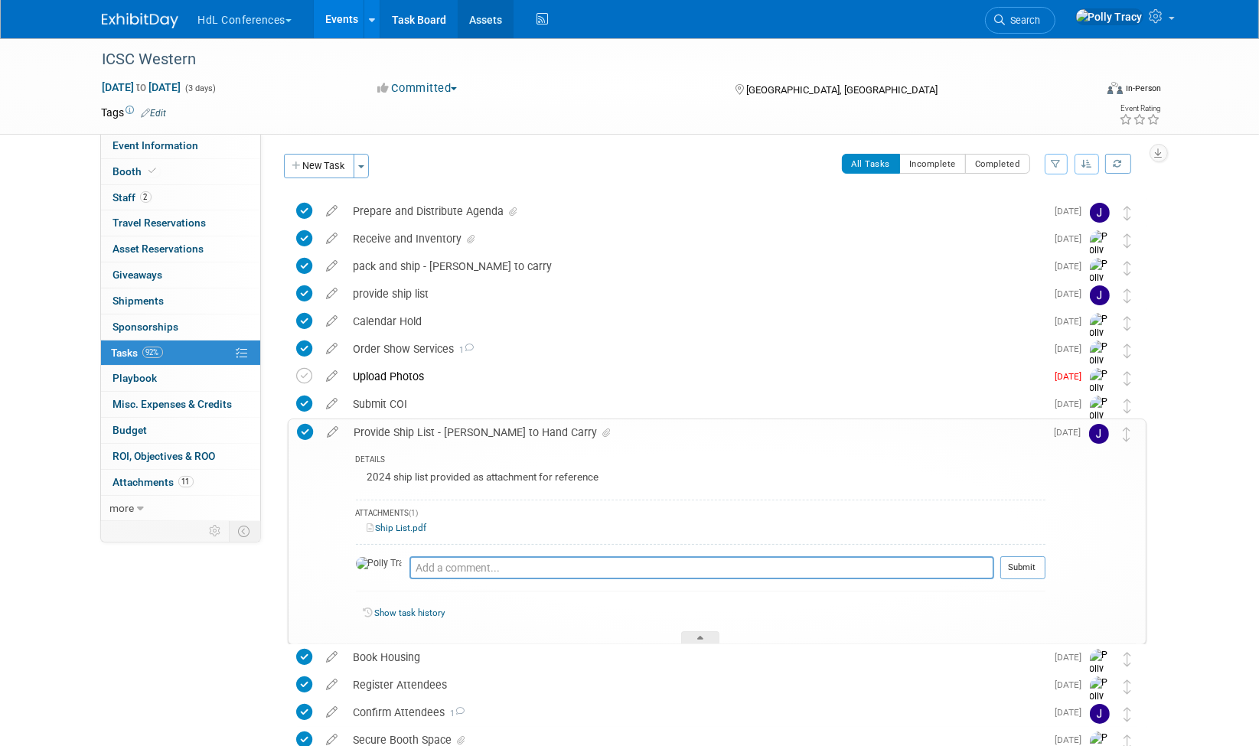
click at [489, 24] on link "Assets" at bounding box center [486, 19] width 56 height 38
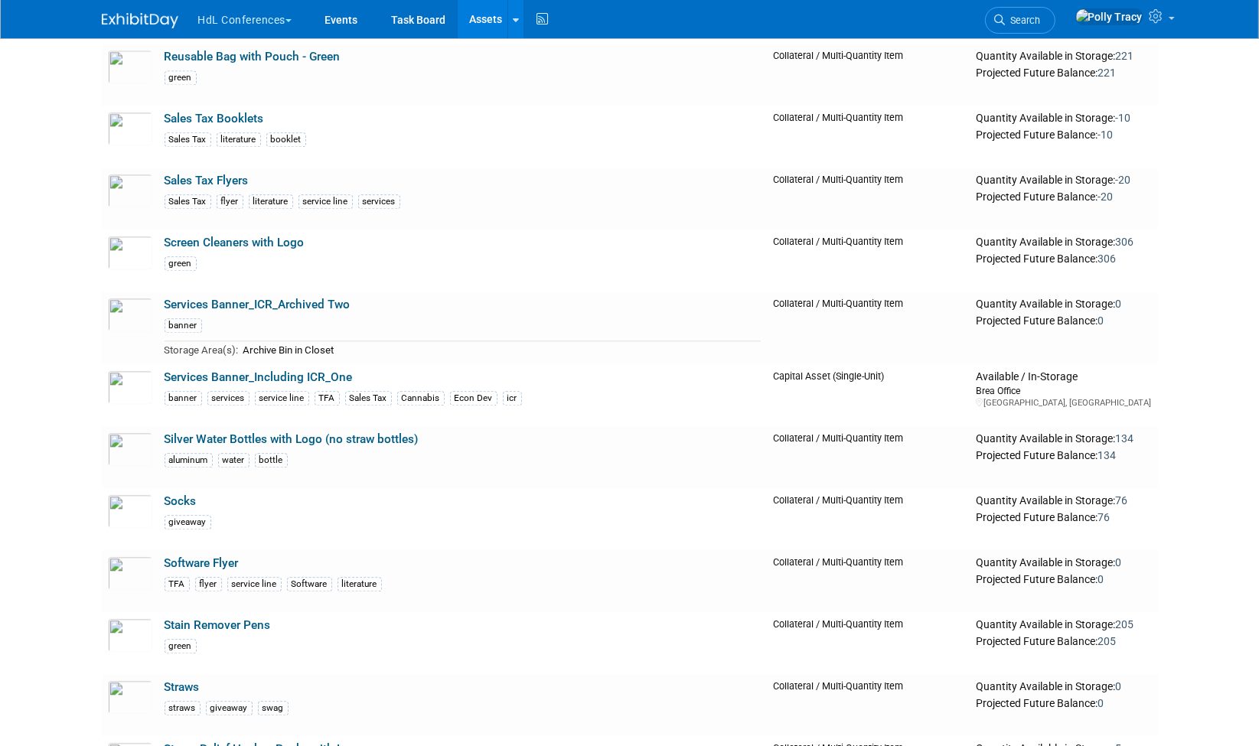
scroll to position [3909, 0]
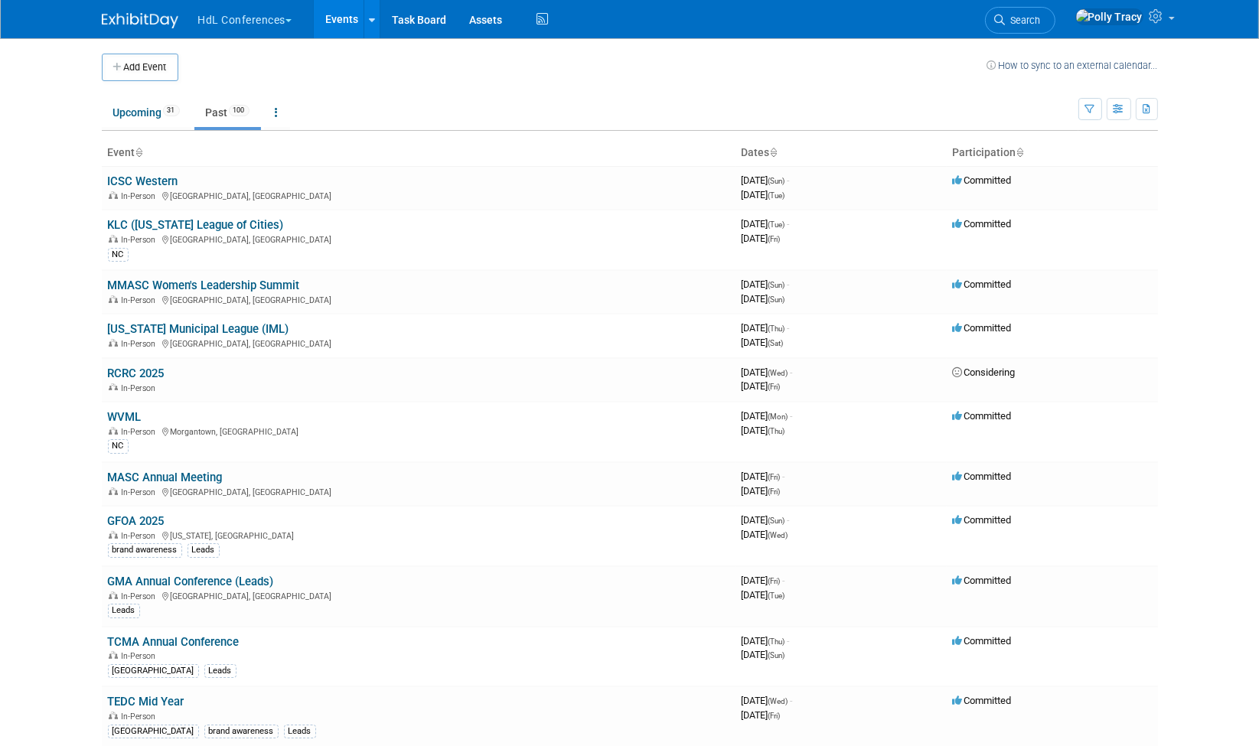
scroll to position [652, 0]
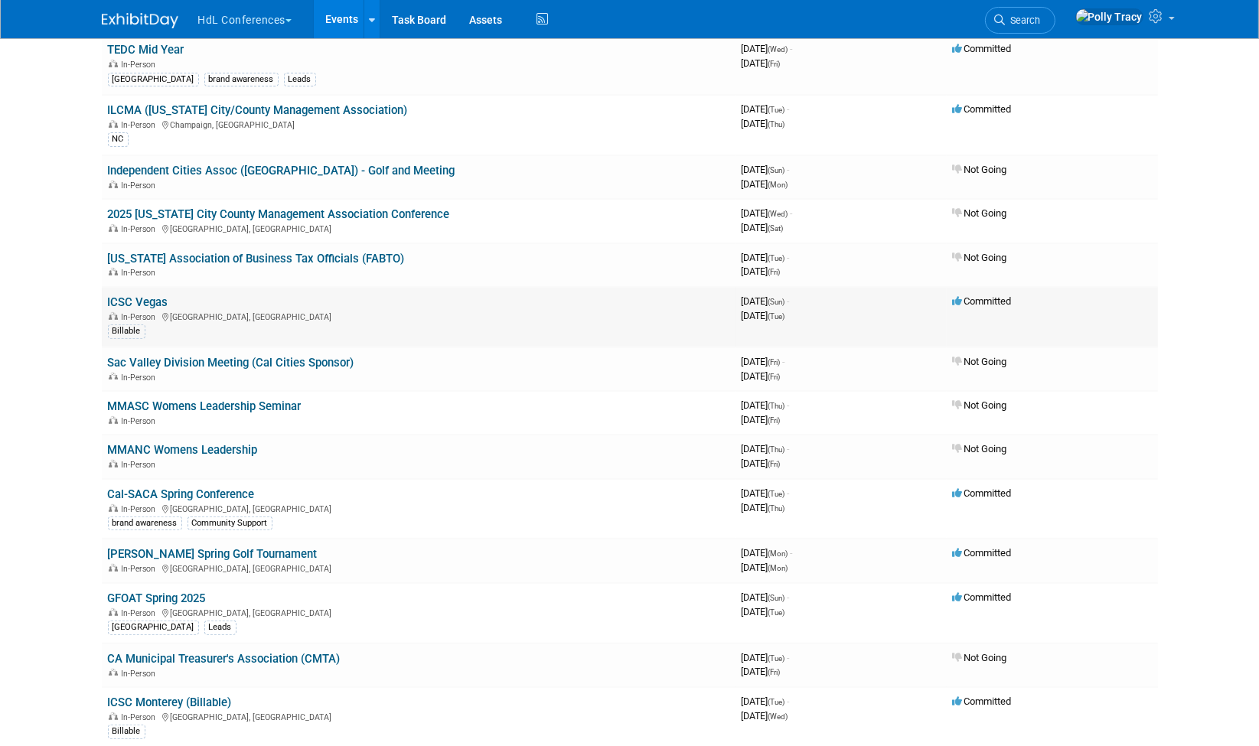
click at [138, 295] on link "ICSC Vegas" at bounding box center [138, 302] width 60 height 14
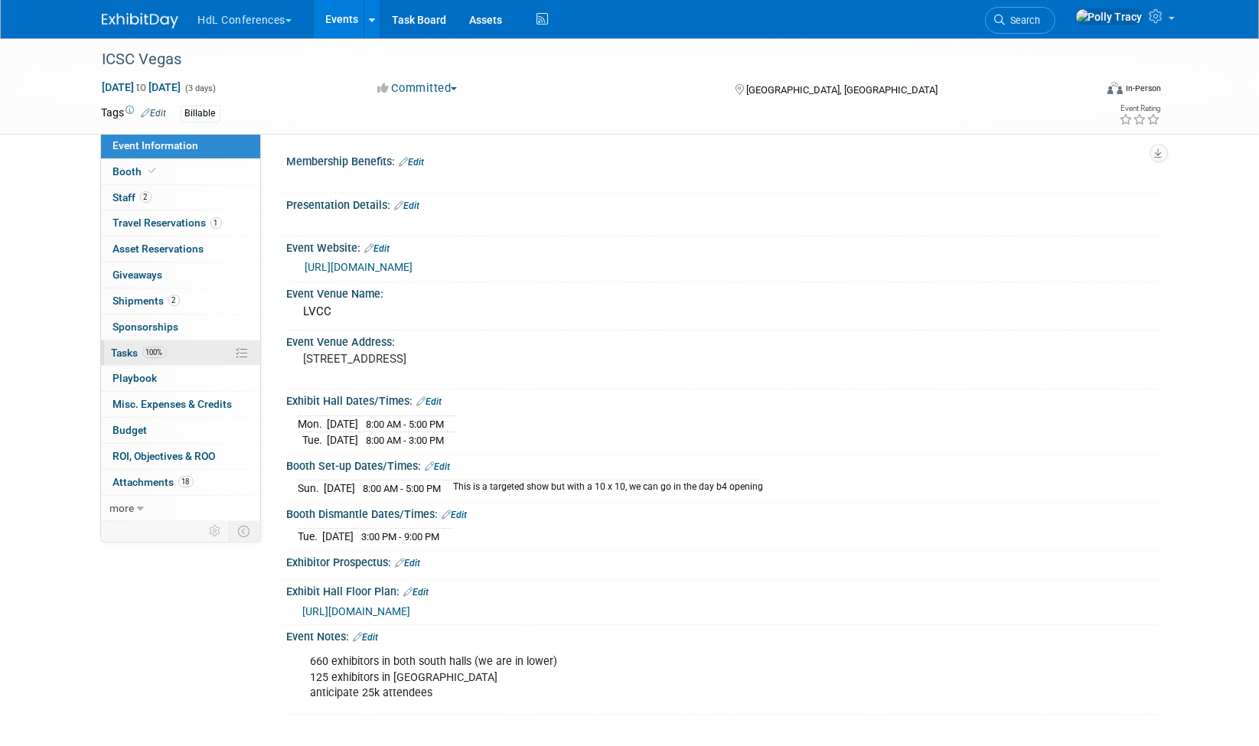
click at [114, 347] on span "Tasks 100%" at bounding box center [139, 353] width 55 height 12
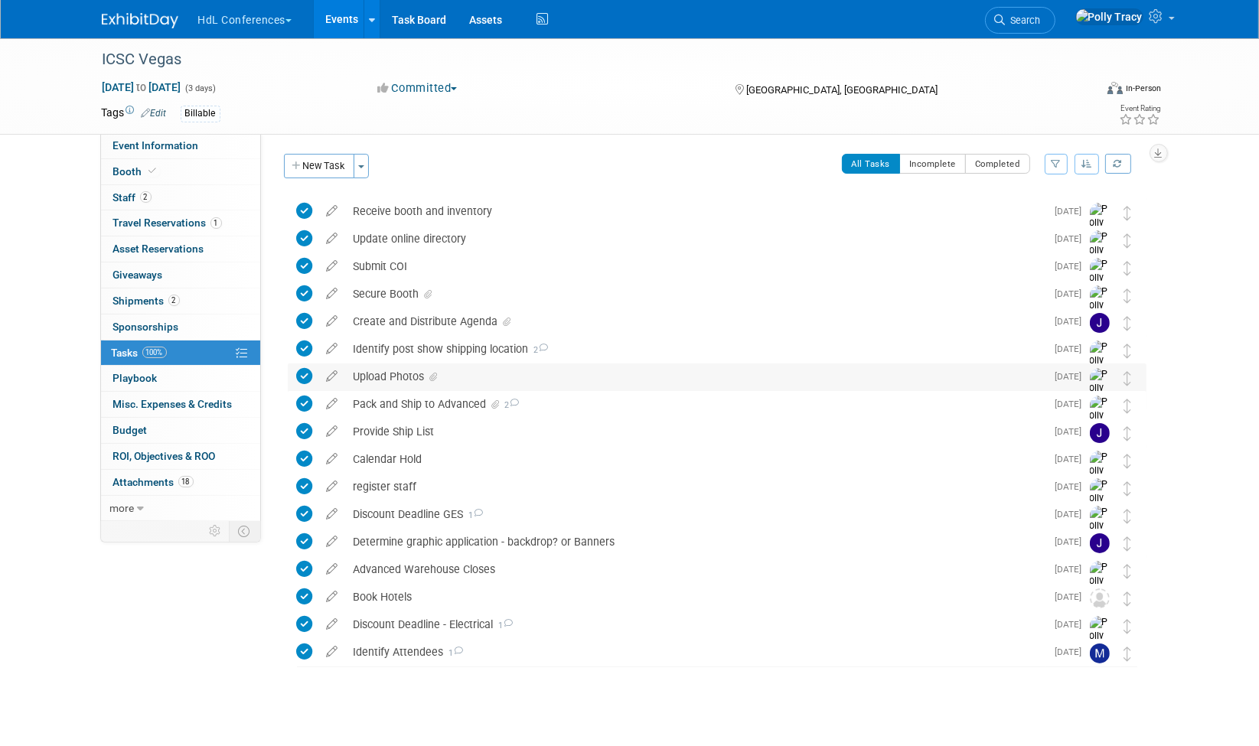
click at [380, 375] on div "Upload Photos" at bounding box center [696, 377] width 700 height 26
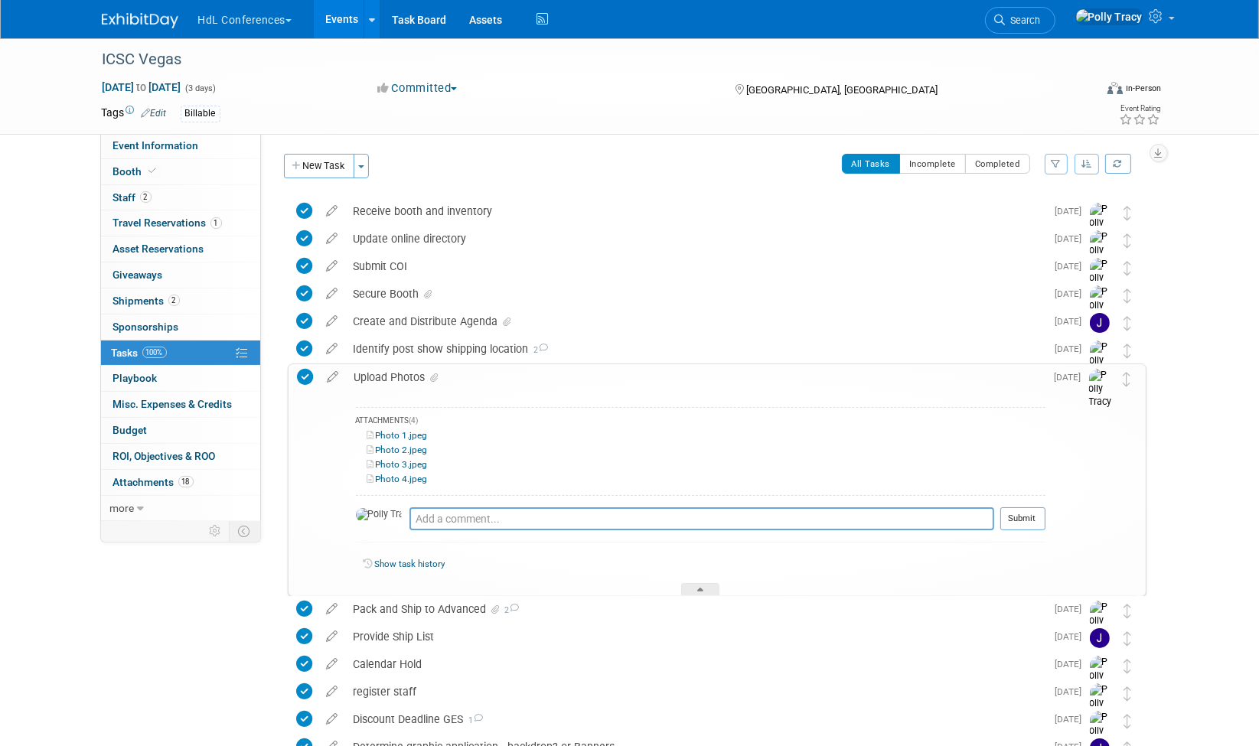
click at [397, 437] on link "Photo 1.jpeg" at bounding box center [397, 435] width 60 height 11
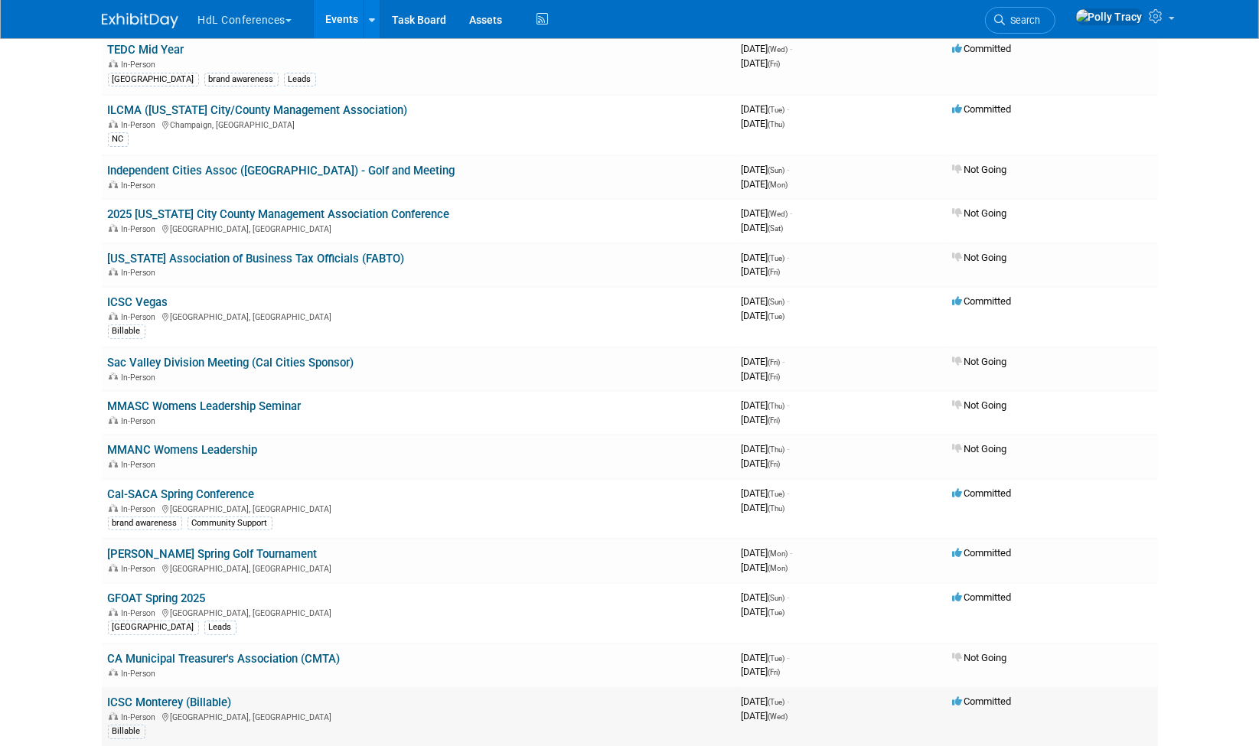
click at [190, 696] on link "ICSC Monterey (Billable)" at bounding box center [170, 703] width 124 height 14
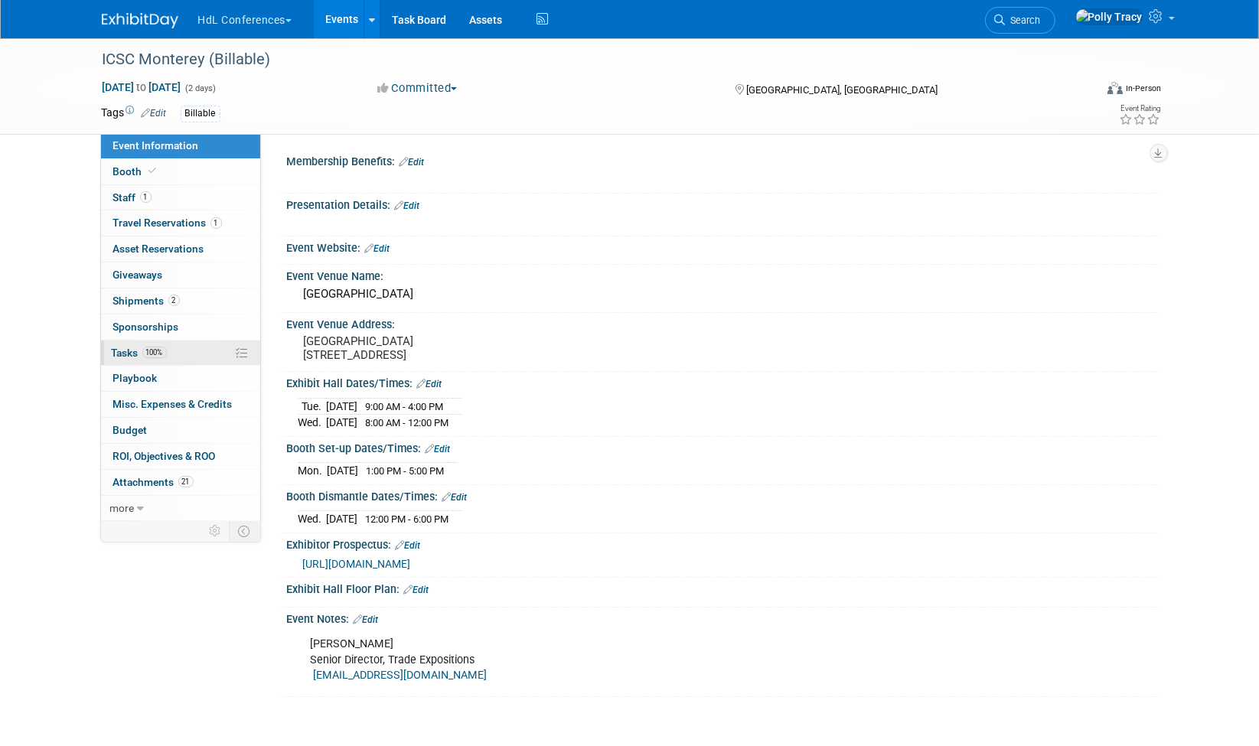
click at [121, 347] on span "Tasks 100%" at bounding box center [139, 353] width 55 height 12
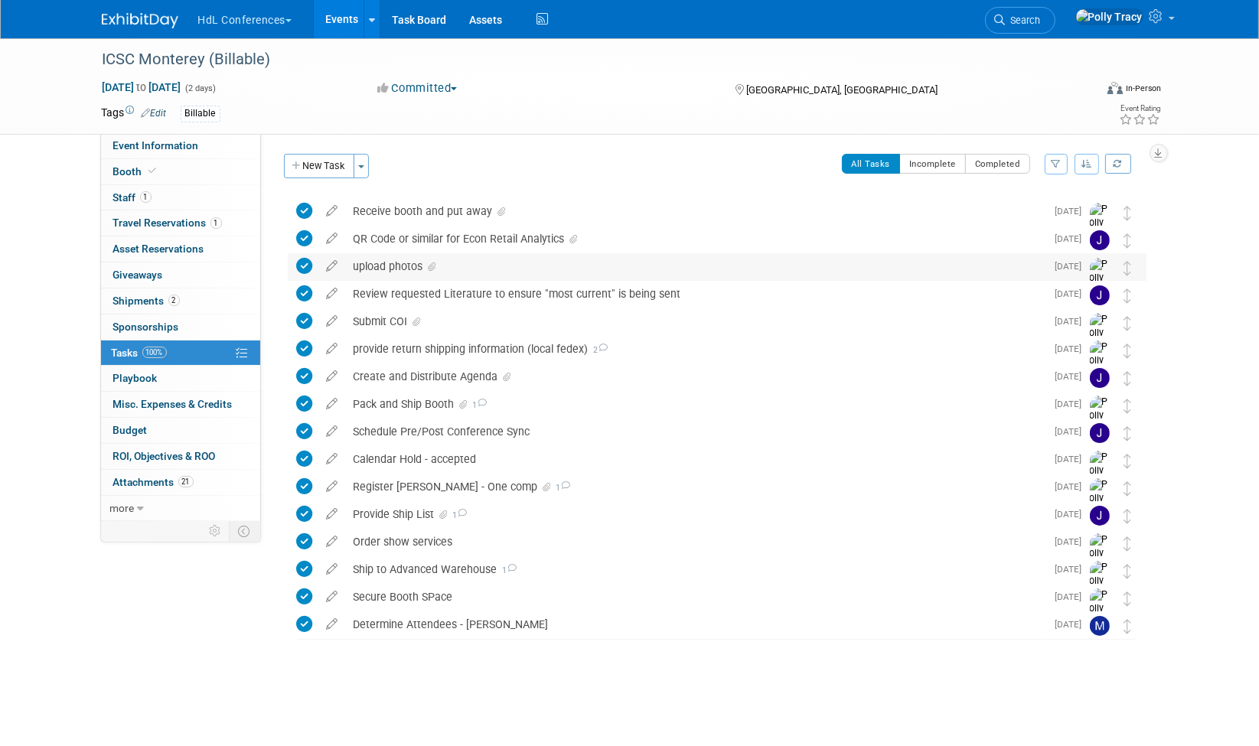
click at [386, 260] on div "upload photos" at bounding box center [696, 266] width 700 height 26
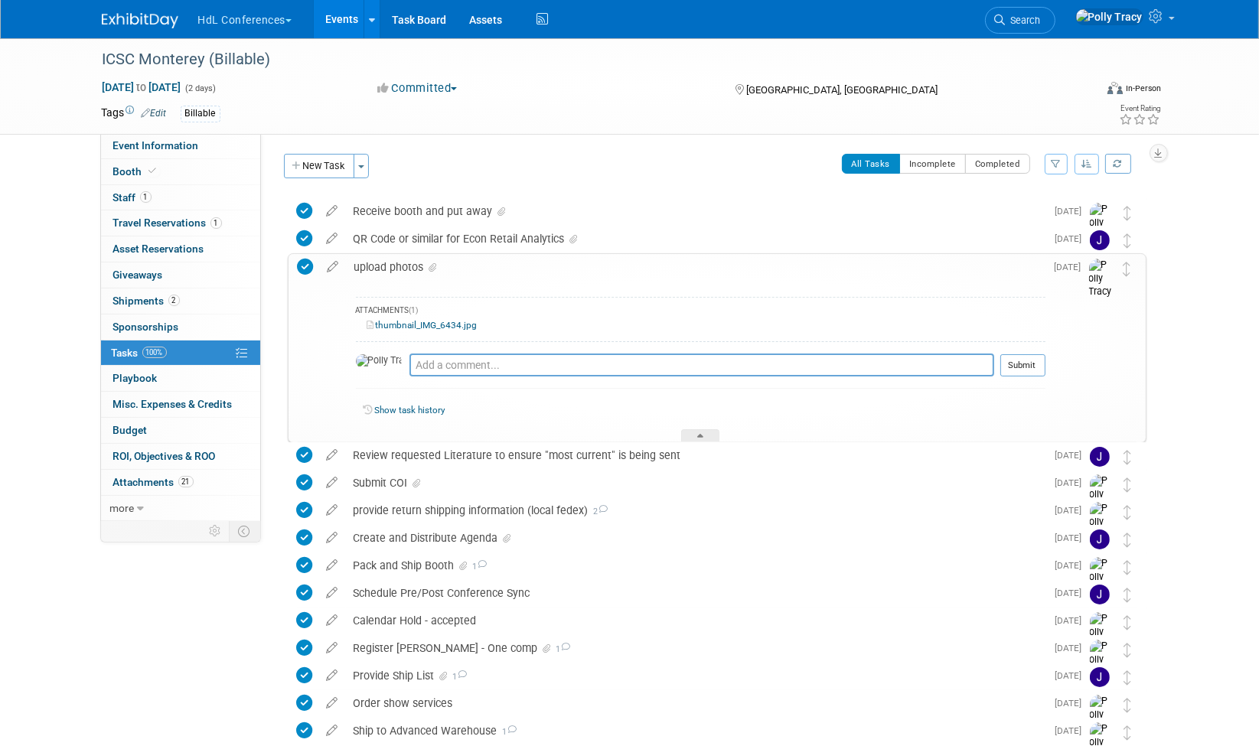
click at [399, 327] on link "thumbnail_IMG_6434.jpg" at bounding box center [422, 325] width 110 height 11
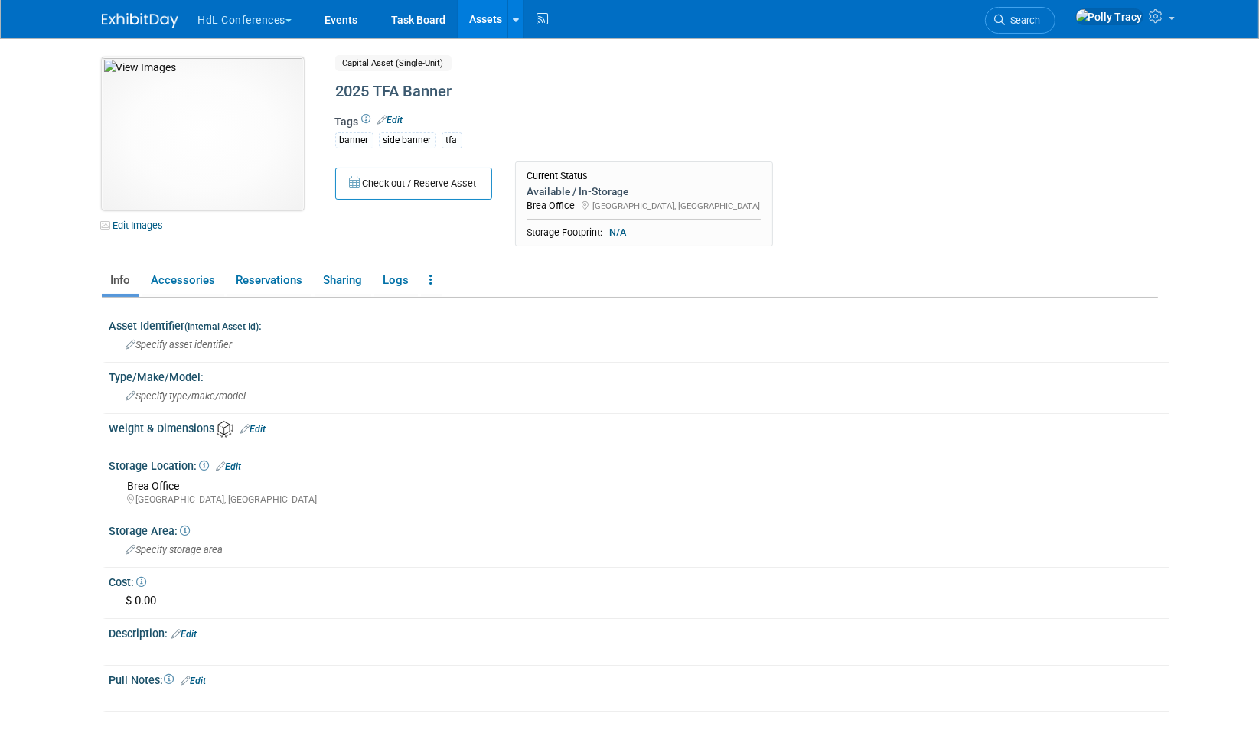
click at [195, 114] on img at bounding box center [203, 133] width 202 height 153
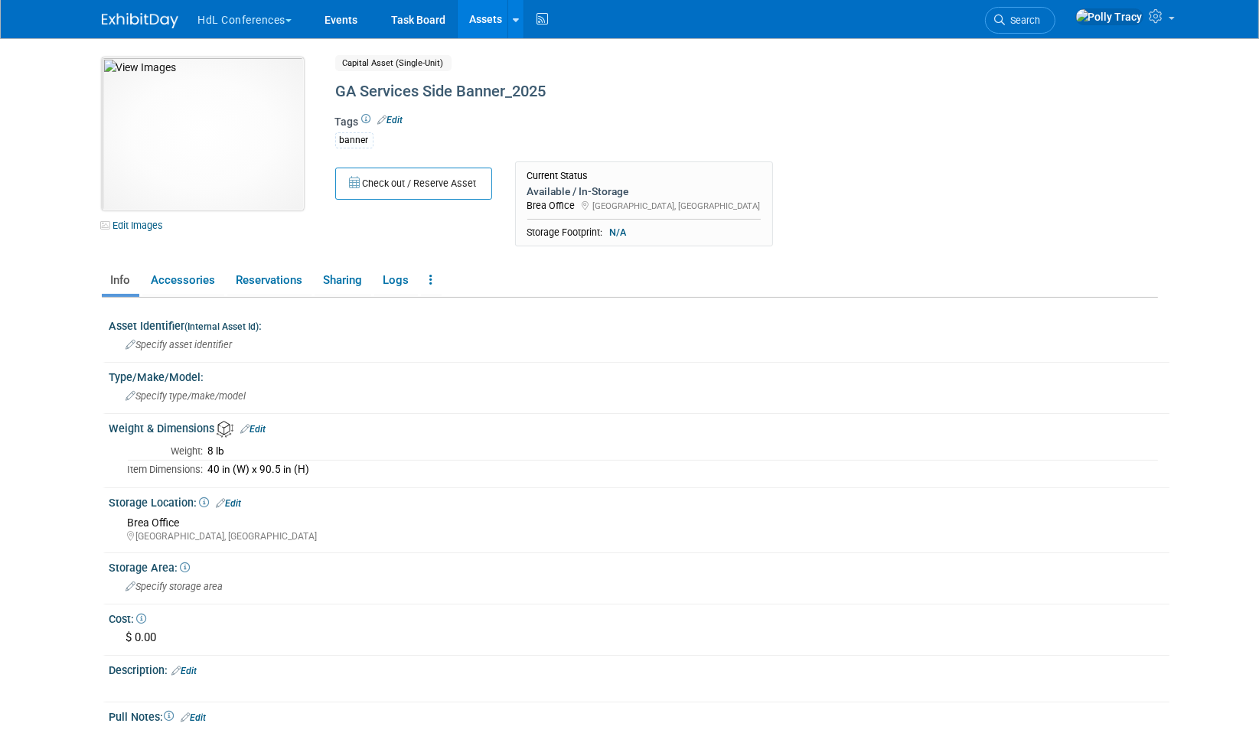
click at [203, 96] on img at bounding box center [203, 133] width 202 height 153
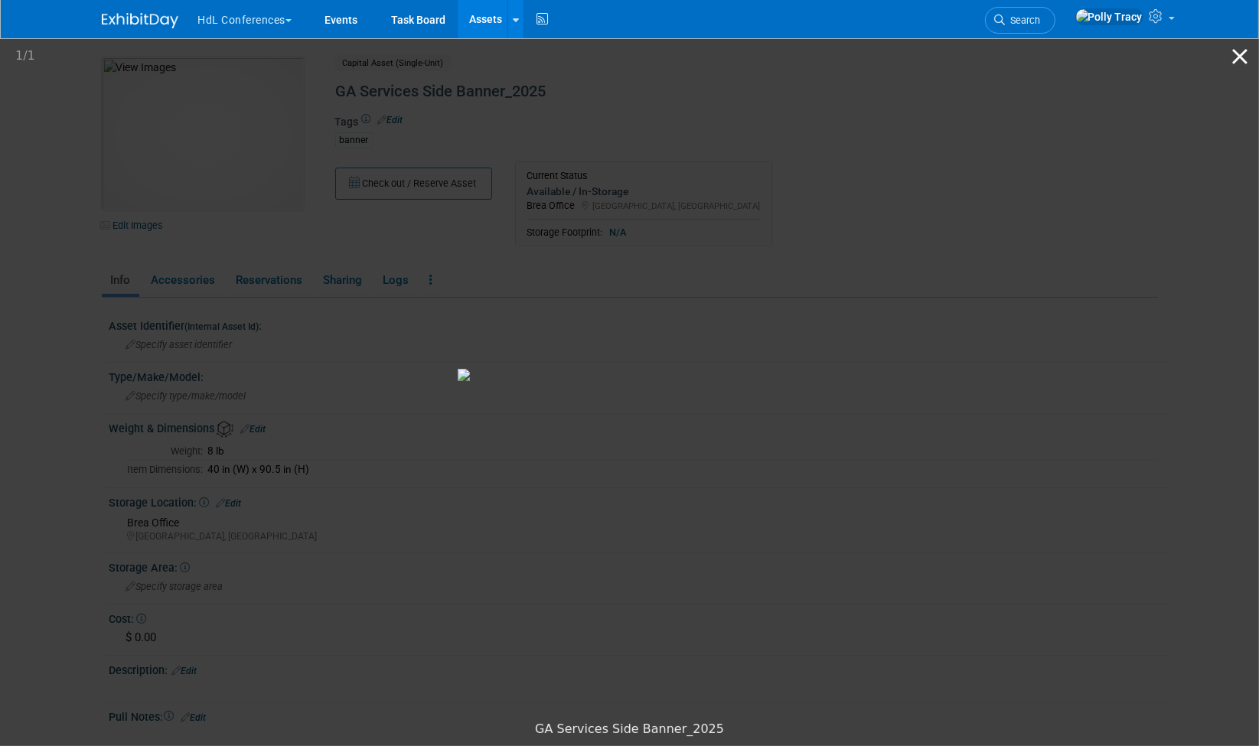
click at [1243, 54] on button "Close gallery" at bounding box center [1240, 56] width 38 height 36
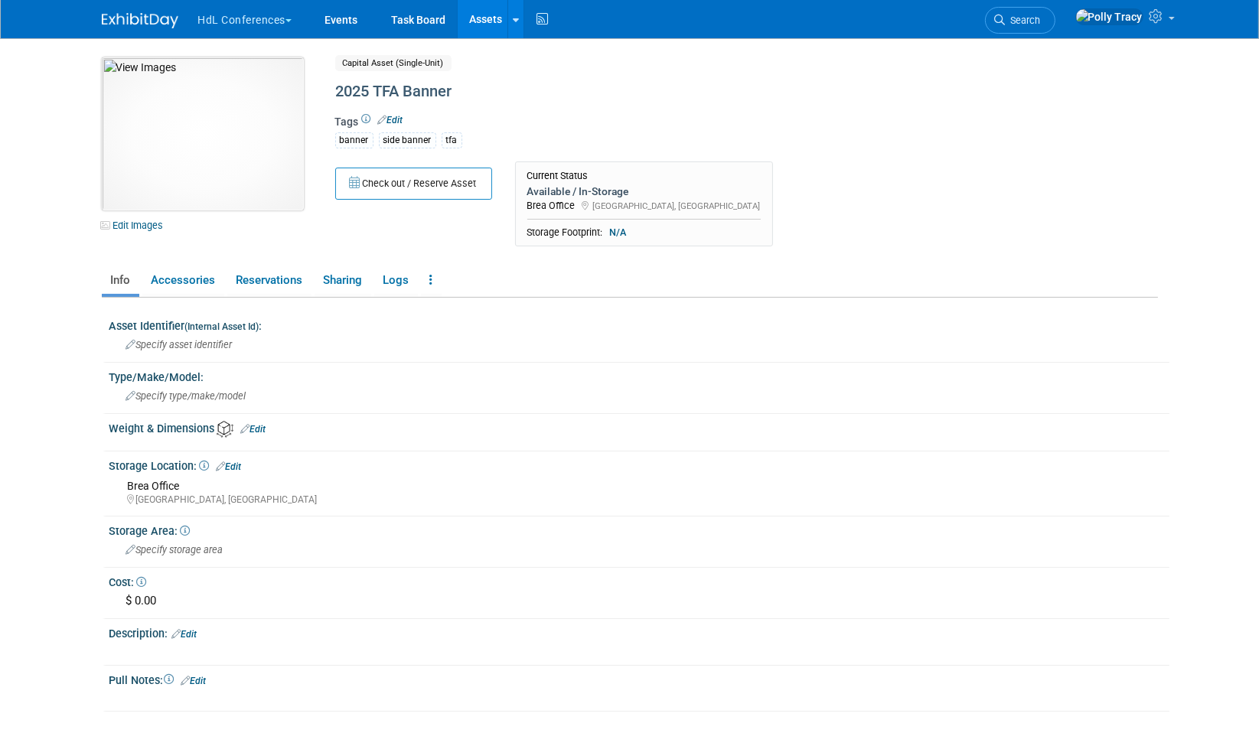
click at [195, 113] on img at bounding box center [203, 133] width 202 height 153
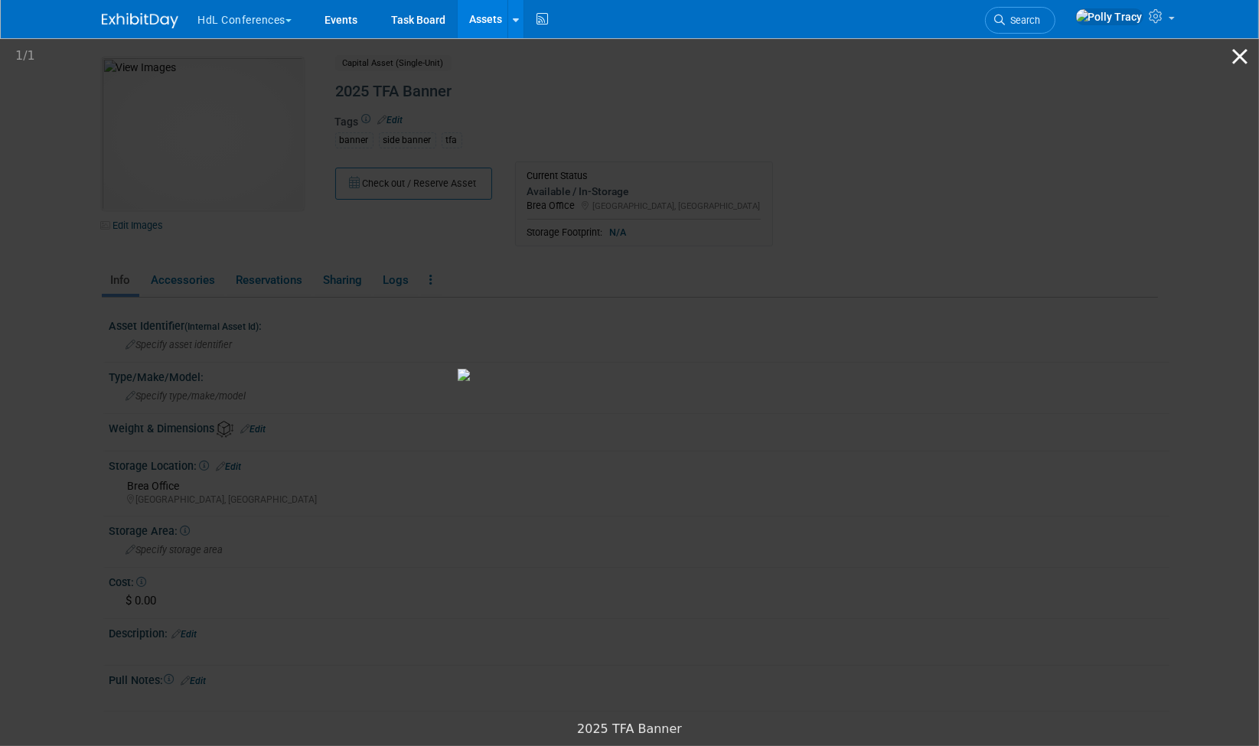
click at [1239, 51] on button "Close gallery" at bounding box center [1240, 56] width 38 height 36
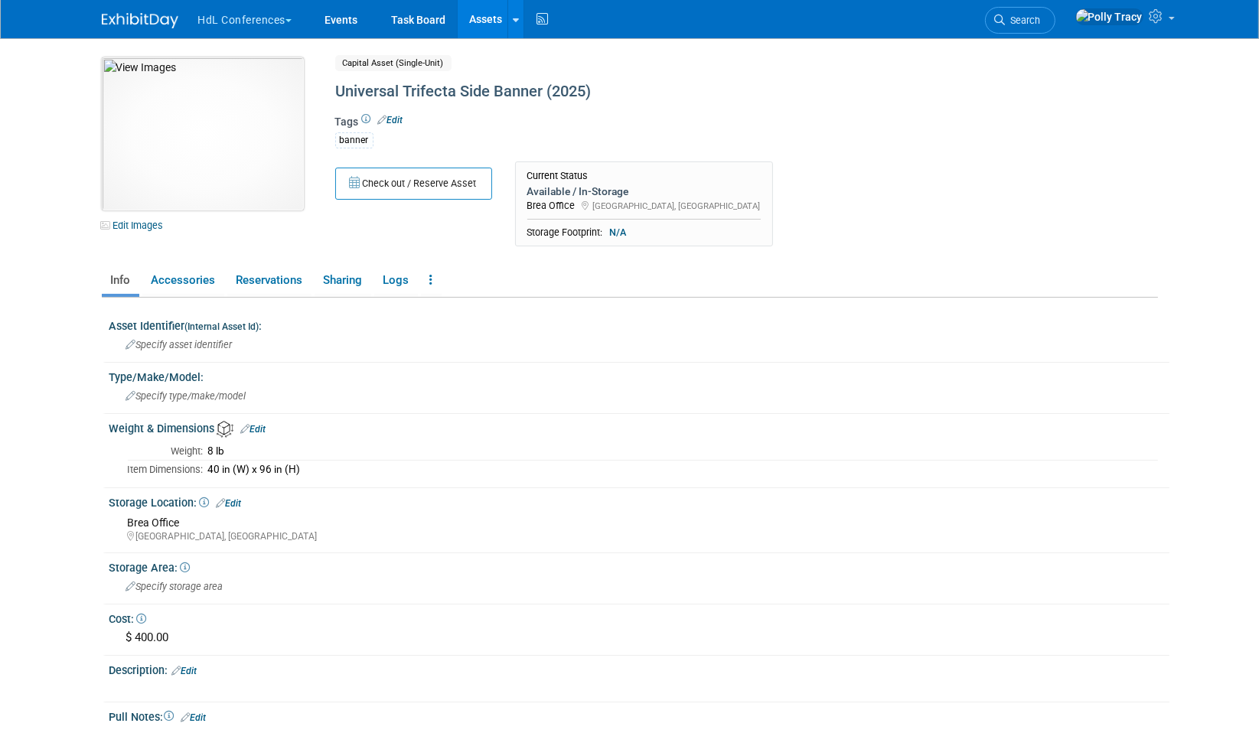
click at [213, 113] on img at bounding box center [203, 133] width 202 height 153
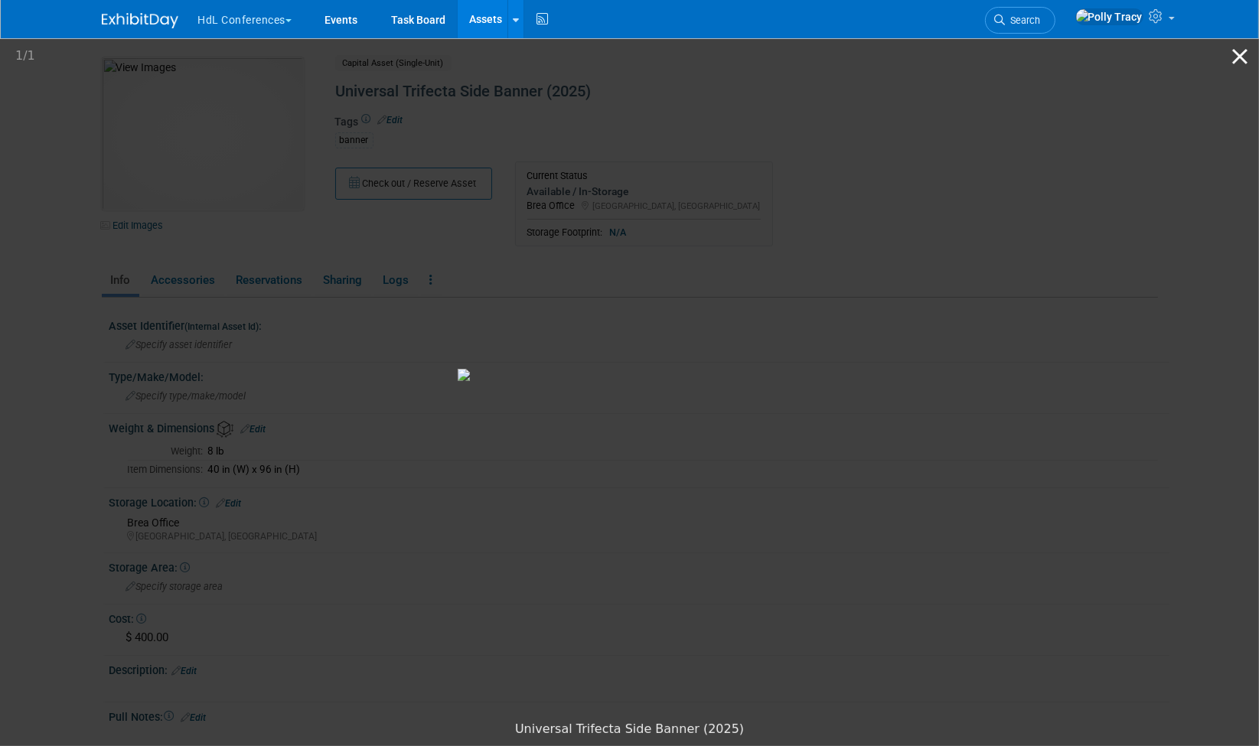
click at [1245, 48] on button "Close gallery" at bounding box center [1240, 56] width 38 height 36
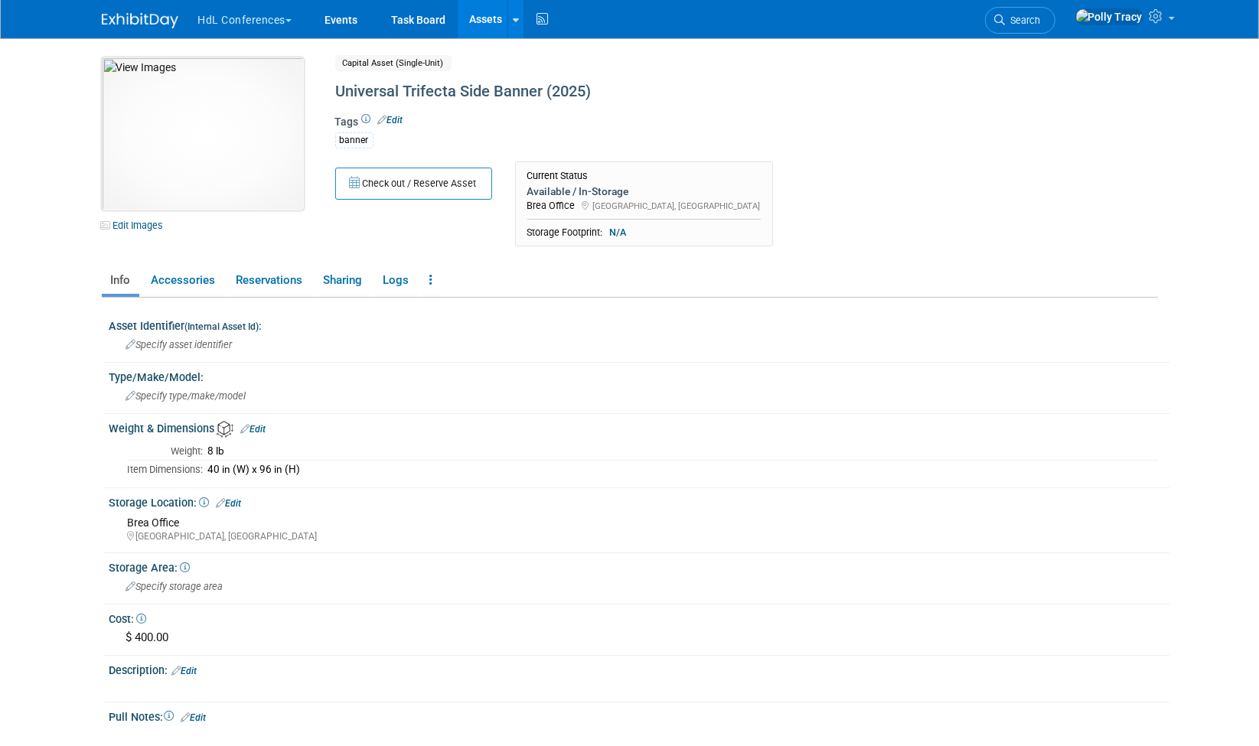
click at [209, 116] on img at bounding box center [203, 133] width 202 height 153
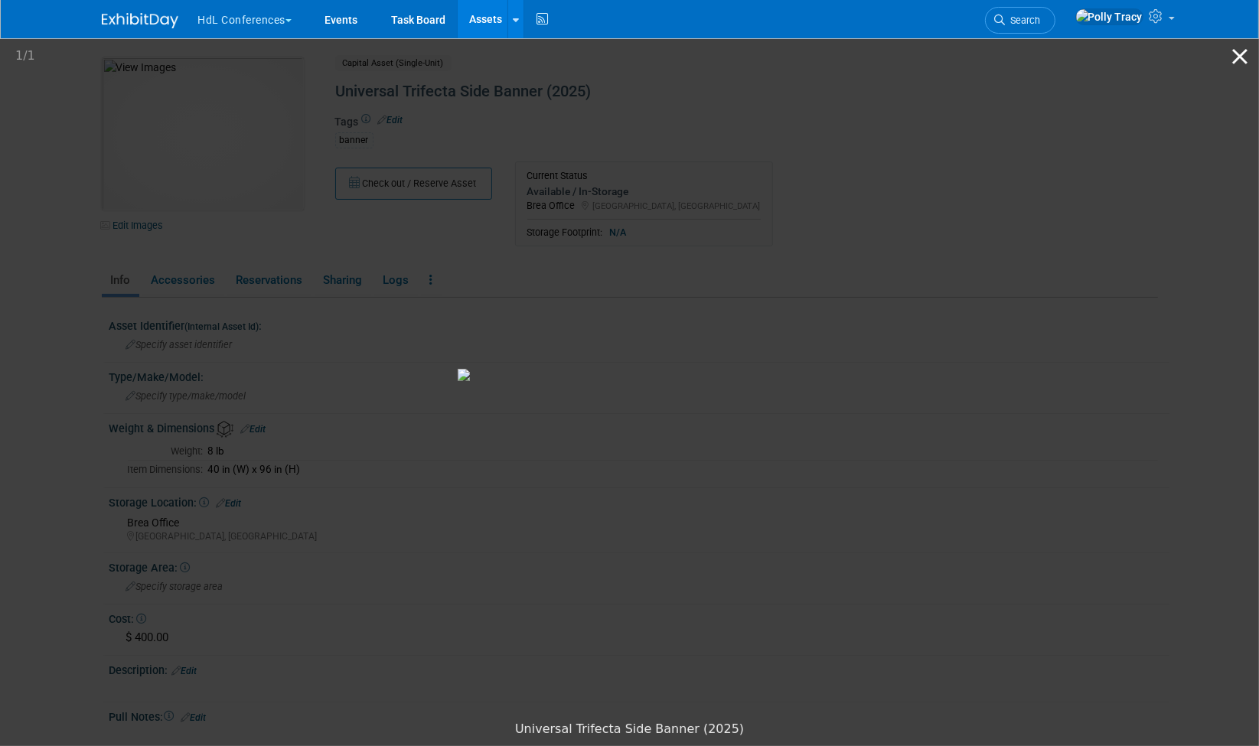
click at [1244, 57] on button "Close gallery" at bounding box center [1240, 56] width 38 height 36
